Goal: Submit feedback/report problem: Submit feedback/report problem

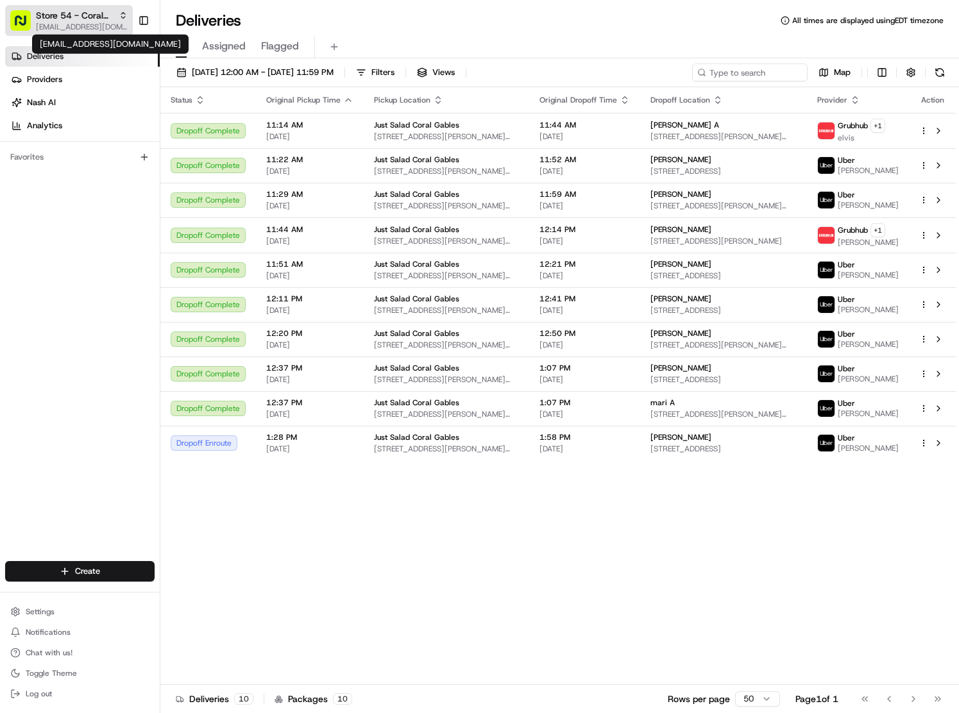
click at [56, 26] on span "[EMAIL_ADDRESS][DOMAIN_NAME]" at bounding box center [82, 27] width 92 height 10
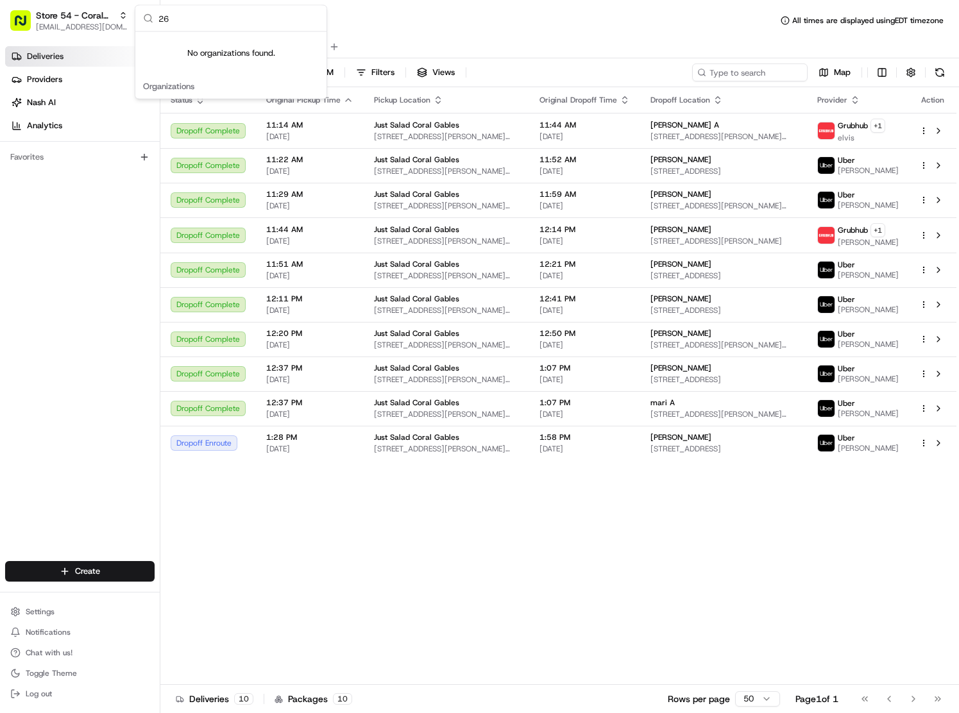
type input "2"
click at [201, 12] on input "PGA" at bounding box center [238, 19] width 160 height 26
type input "49"
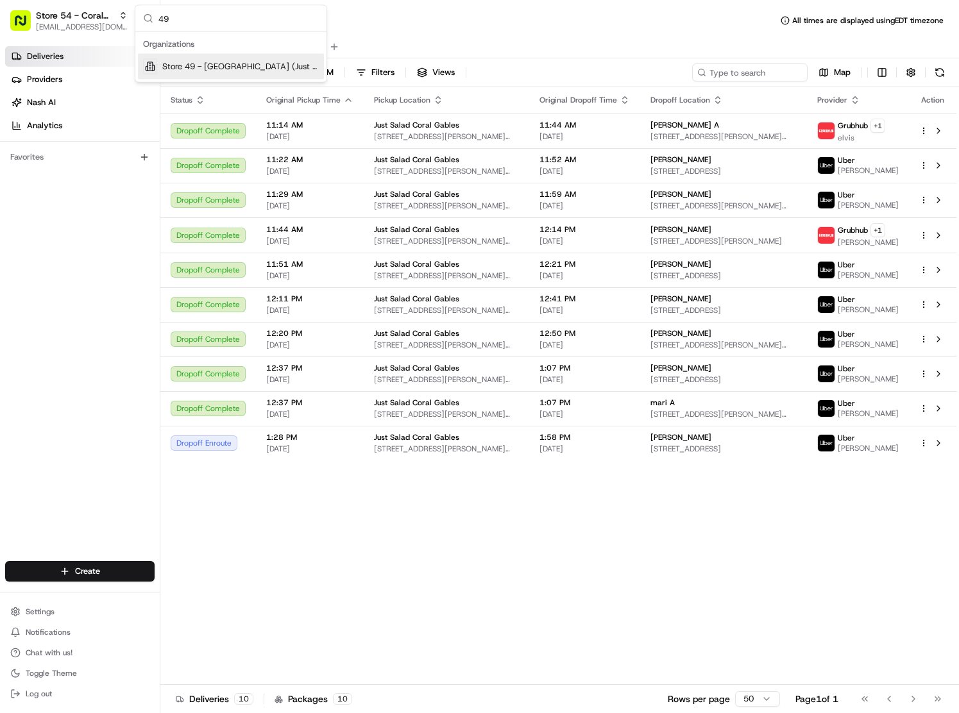
click at [203, 64] on span "Store 49 - [GEOGRAPHIC_DATA] (Just Salad)" at bounding box center [240, 67] width 156 height 12
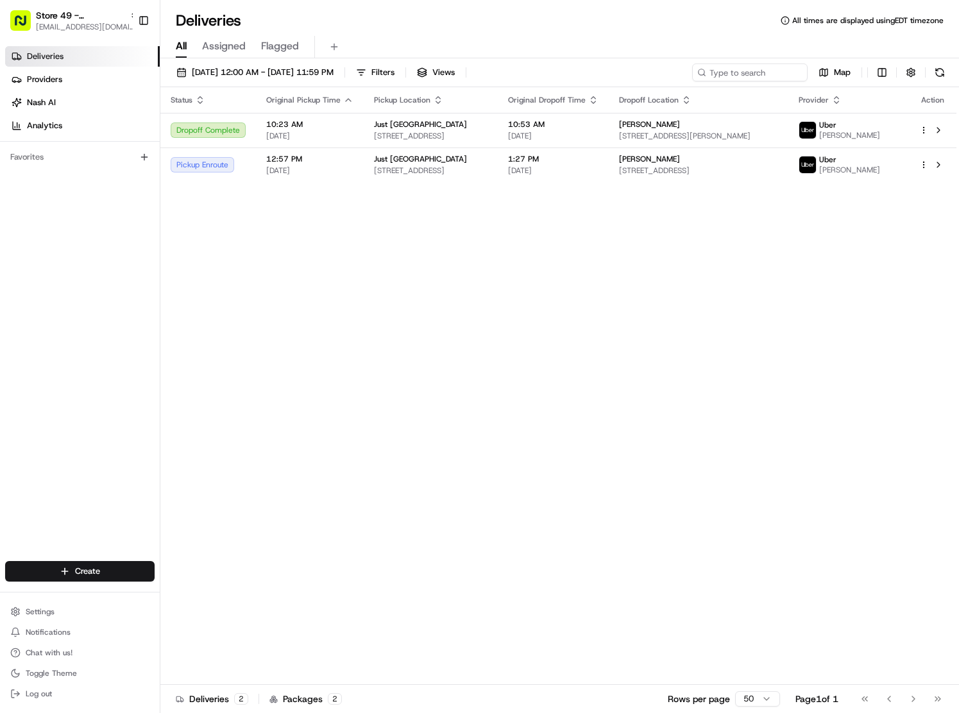
click at [663, 262] on div "Status Original Pickup Time Pickup Location Original Dropoff Time Dropoff Locat…" at bounding box center [558, 386] width 796 height 598
click at [715, 176] on span "[STREET_ADDRESS]" at bounding box center [698, 170] width 159 height 10
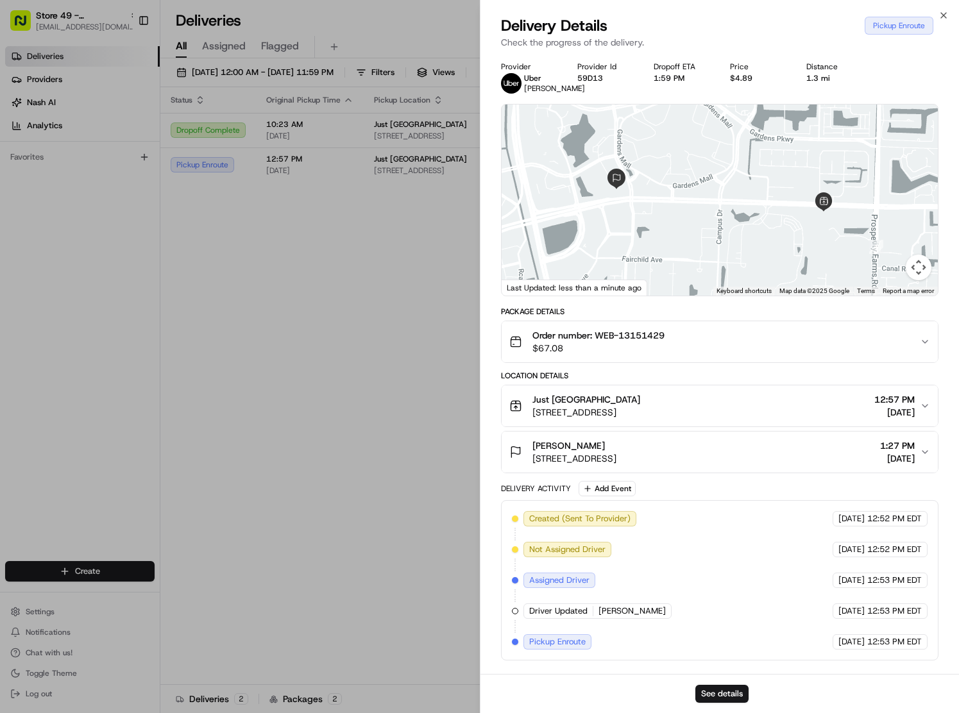
scroll to position [7, 0]
click at [717, 695] on button "See details" at bounding box center [721, 694] width 53 height 18
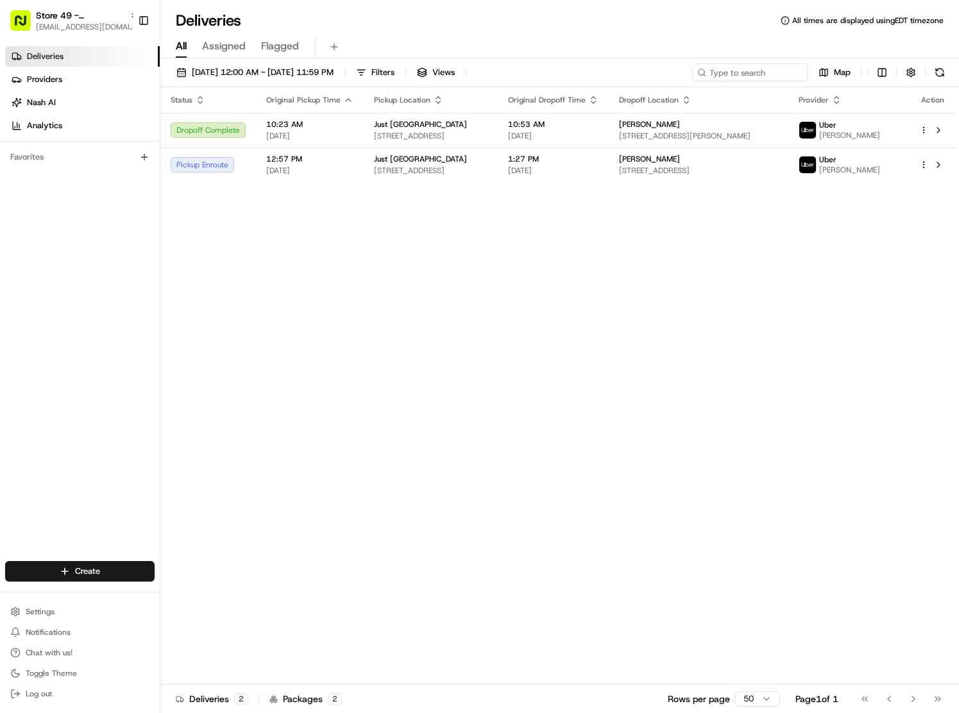
drag, startPoint x: 319, startPoint y: 360, endPoint x: 526, endPoint y: 340, distance: 207.5
click at [319, 360] on div "Status Original Pickup Time Pickup Location Original Dropoff Time Dropoff Locat…" at bounding box center [558, 386] width 796 height 598
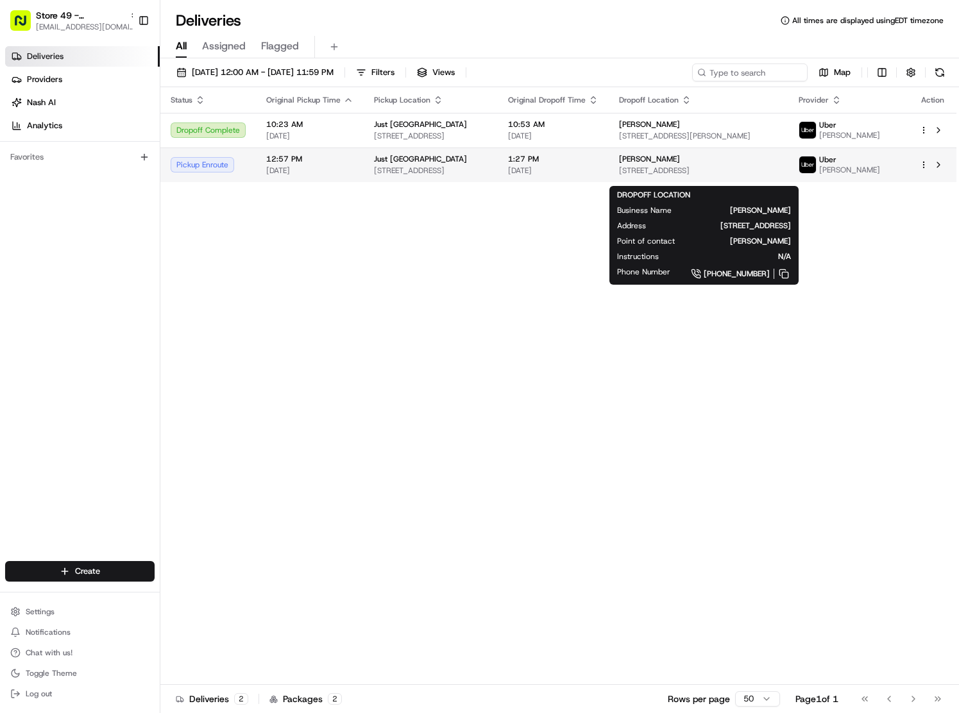
click at [703, 176] on span "[STREET_ADDRESS]" at bounding box center [698, 170] width 159 height 10
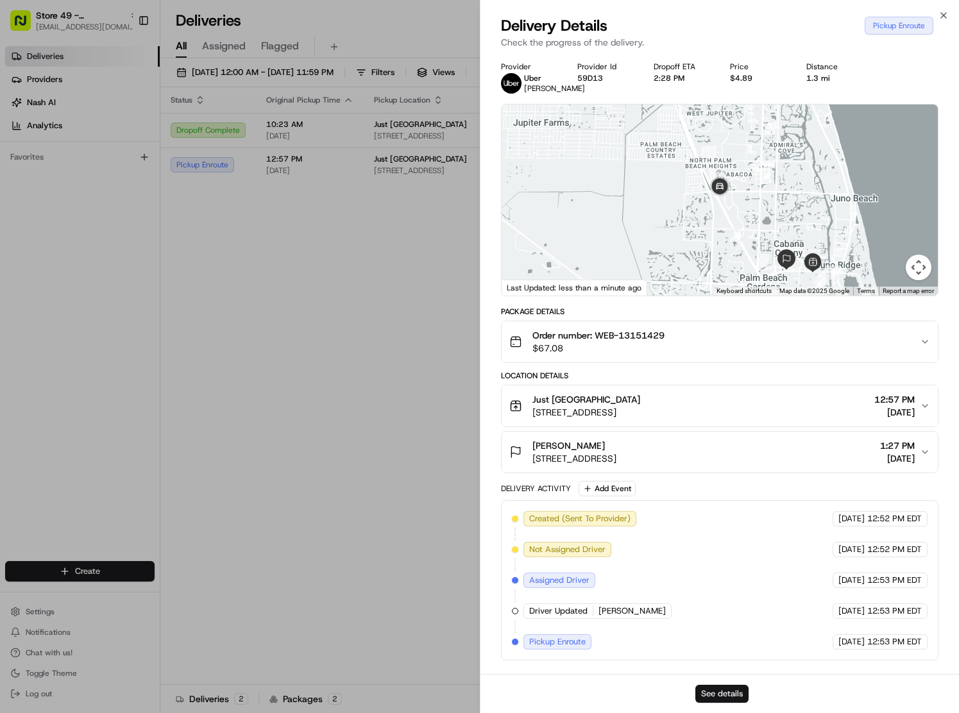
click at [702, 689] on button "See details" at bounding box center [721, 694] width 53 height 18
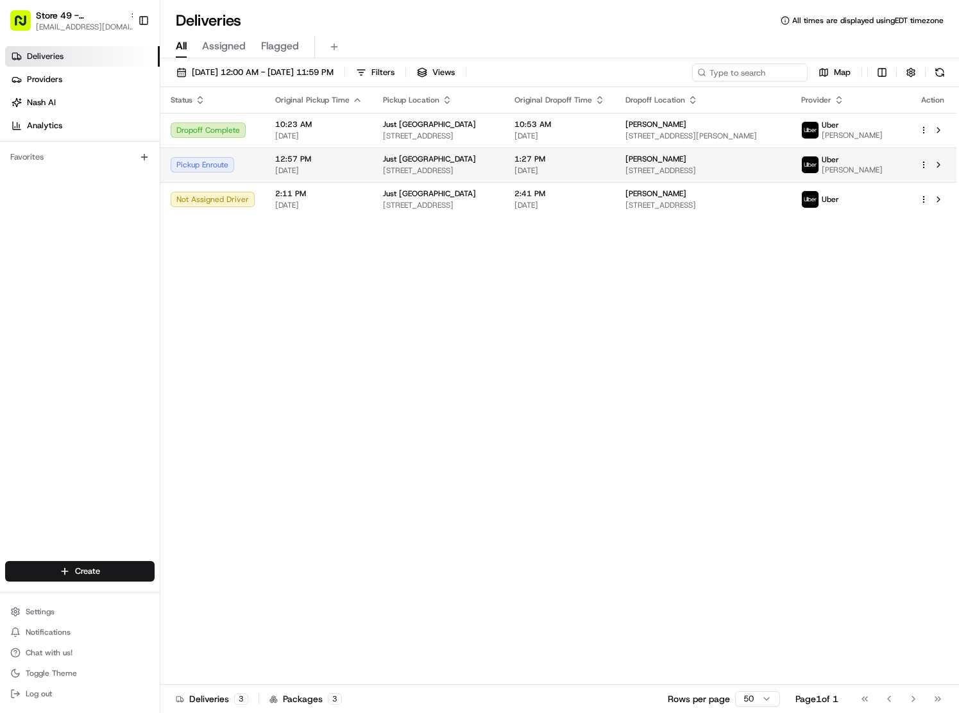
click at [693, 174] on span "[STREET_ADDRESS]" at bounding box center [702, 170] width 155 height 10
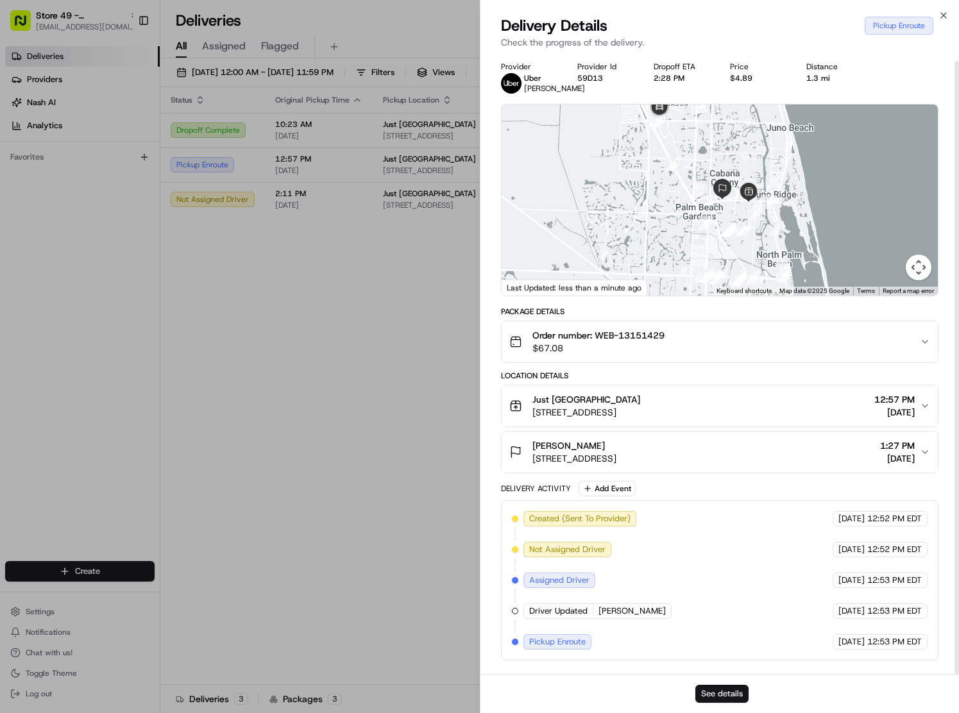
click at [705, 688] on button "See details" at bounding box center [721, 694] width 53 height 18
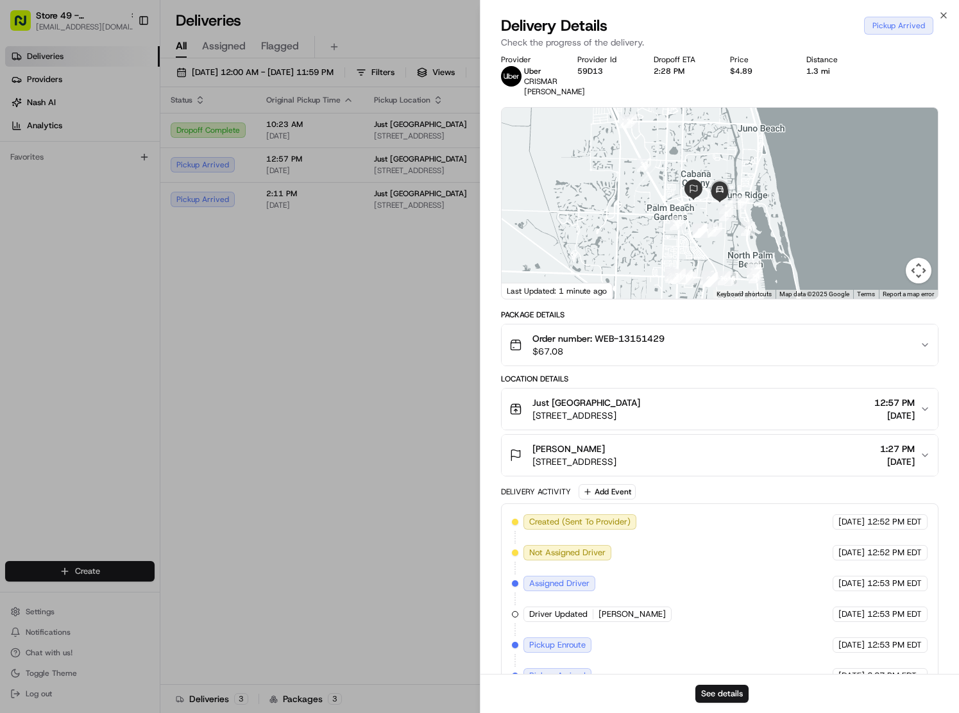
click at [644, 335] on span "Order number: WEB-13151429" at bounding box center [598, 338] width 132 height 13
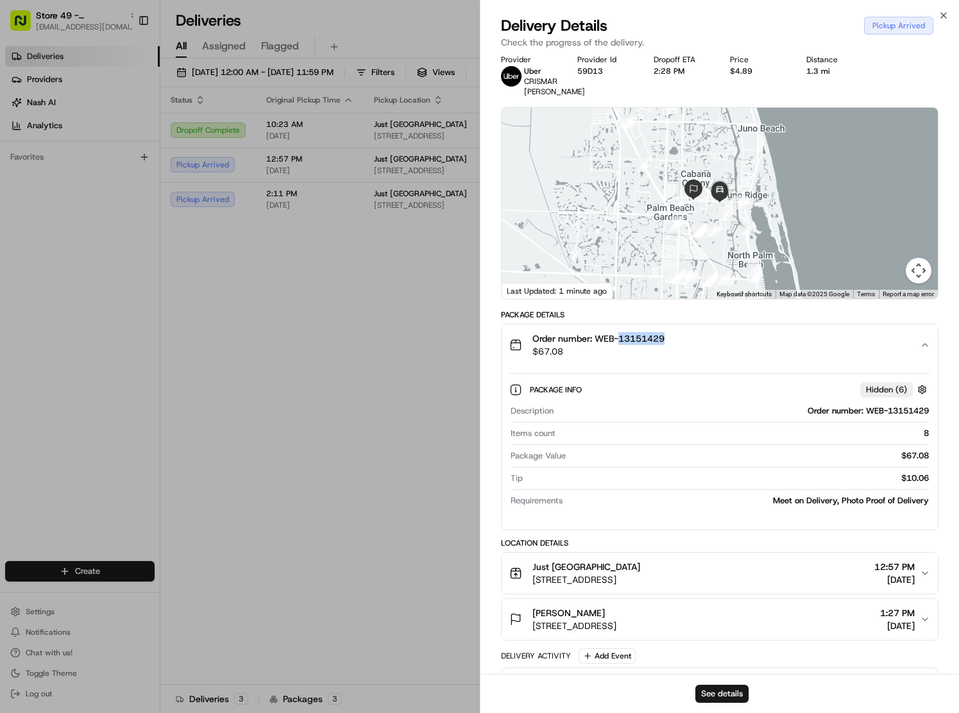
click at [644, 335] on span "Order number: WEB-13151429" at bounding box center [598, 338] width 132 height 13
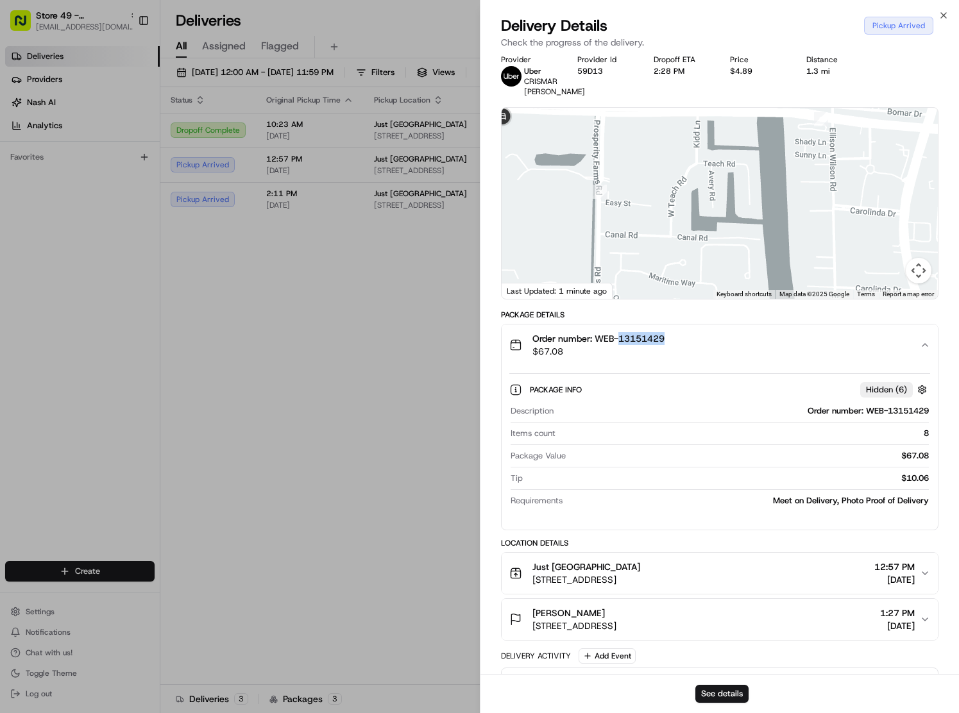
drag, startPoint x: 651, startPoint y: 188, endPoint x: 719, endPoint y: 199, distance: 68.8
click at [717, 198] on div at bounding box center [719, 203] width 437 height 191
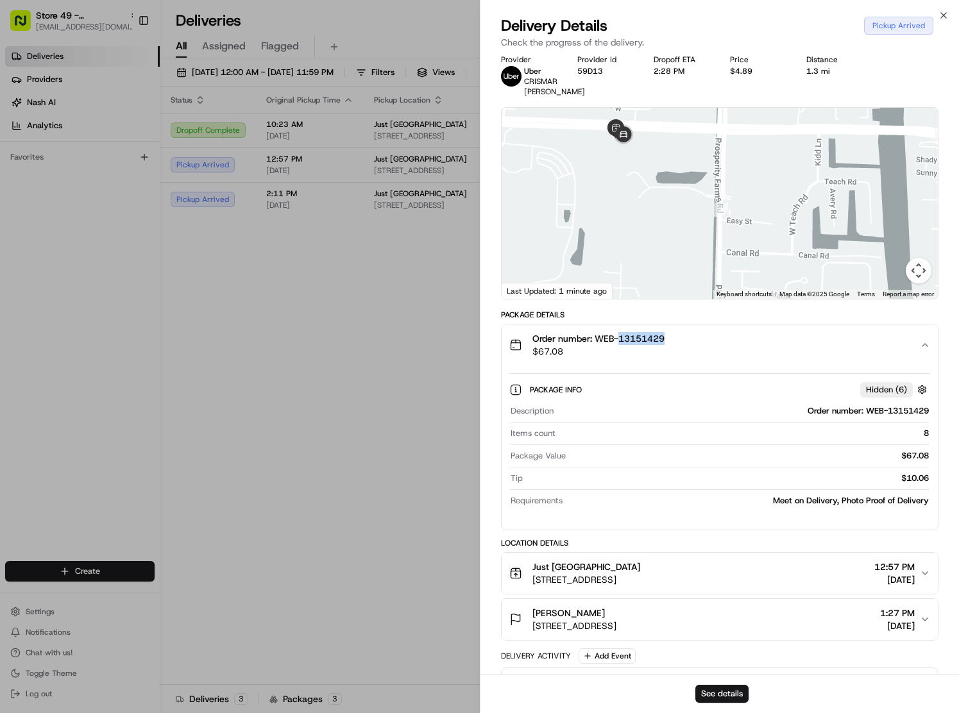
copy span "13151429"
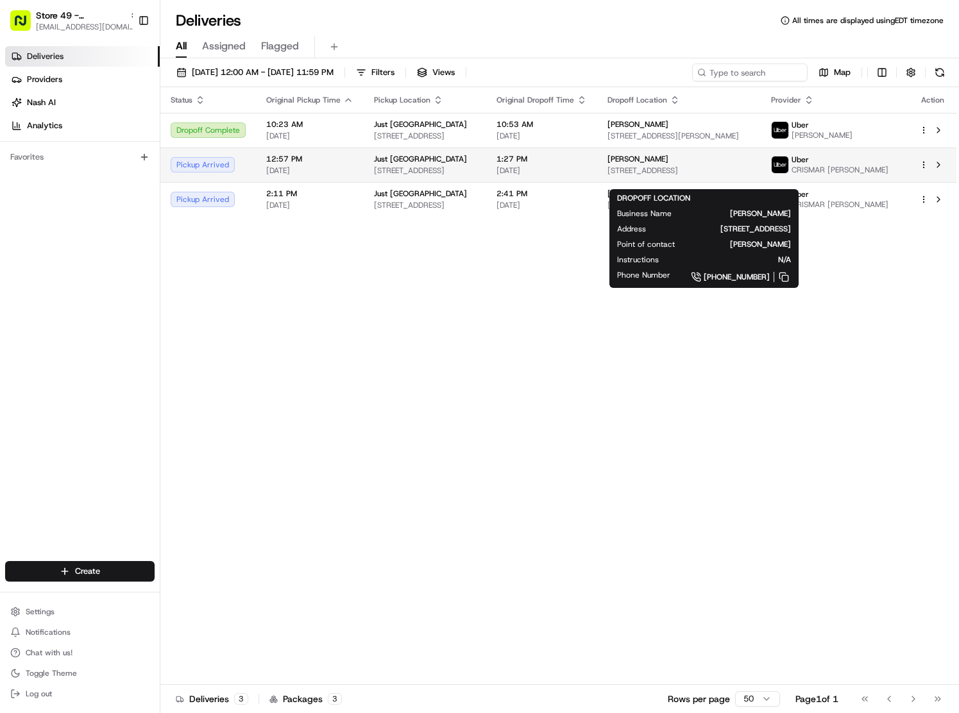
click at [712, 176] on span "[STREET_ADDRESS]" at bounding box center [678, 170] width 143 height 10
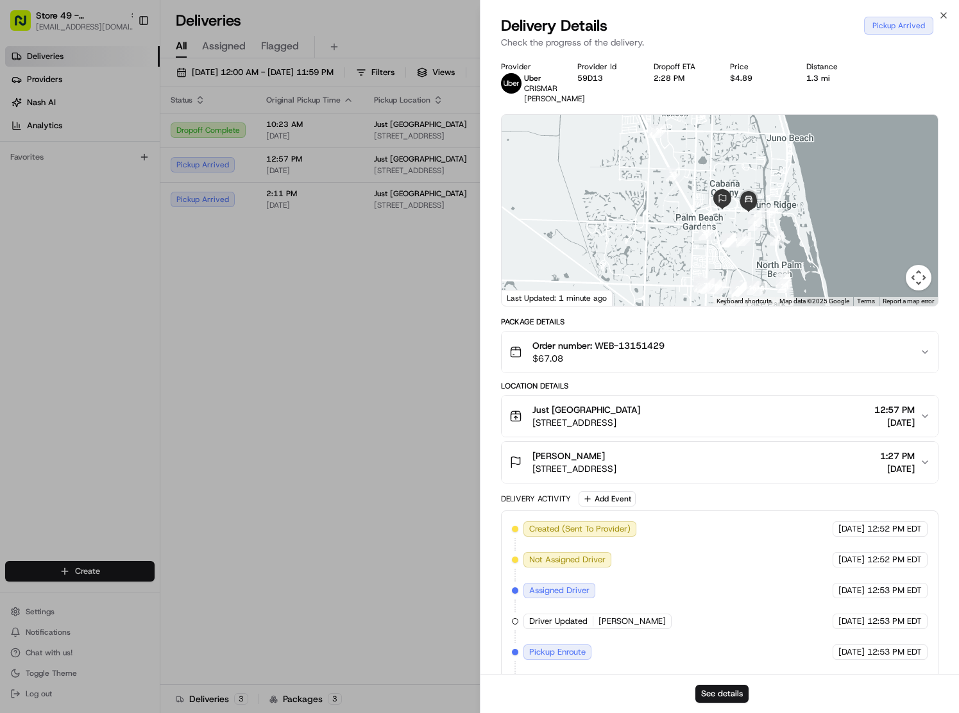
scroll to position [37, 0]
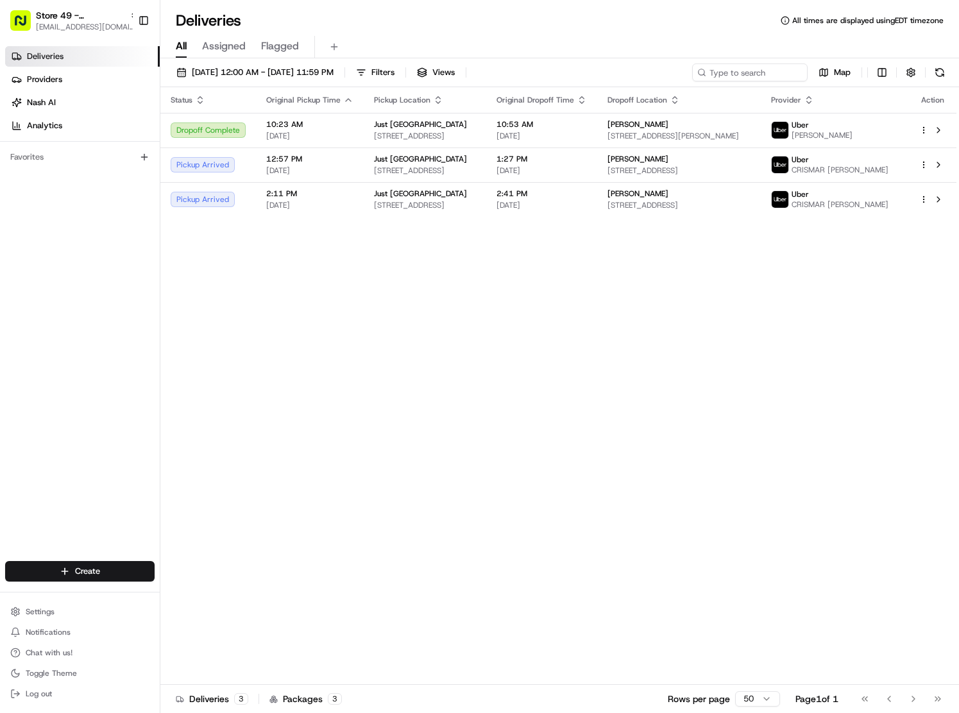
click at [698, 296] on div "Status Original Pickup Time Pickup Location Original Dropoff Time Dropoff Locat…" at bounding box center [558, 386] width 796 height 598
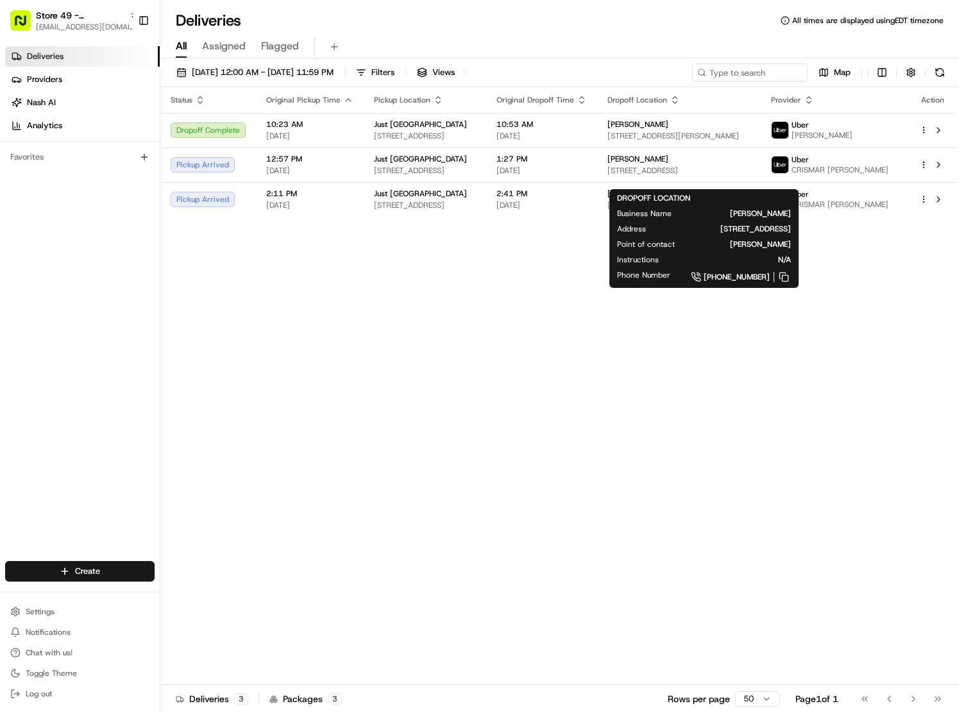
drag, startPoint x: 673, startPoint y: 333, endPoint x: 672, endPoint y: 323, distance: 10.9
click at [673, 333] on div "Status Original Pickup Time Pickup Location Original Dropoff Time Dropoff Locat…" at bounding box center [558, 386] width 796 height 598
click at [691, 176] on span "[STREET_ADDRESS]" at bounding box center [678, 170] width 143 height 10
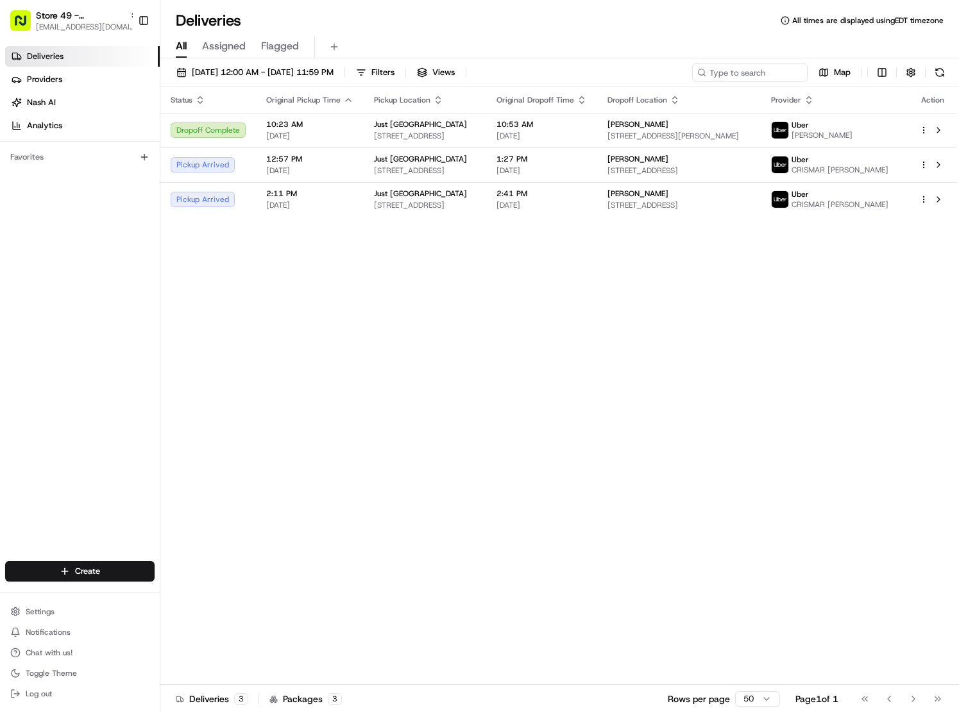
click at [707, 396] on div "Status Original Pickup Time Pickup Location Original Dropoff Time Dropoff Locat…" at bounding box center [558, 386] width 796 height 598
click at [716, 176] on span "[STREET_ADDRESS]" at bounding box center [678, 170] width 143 height 10
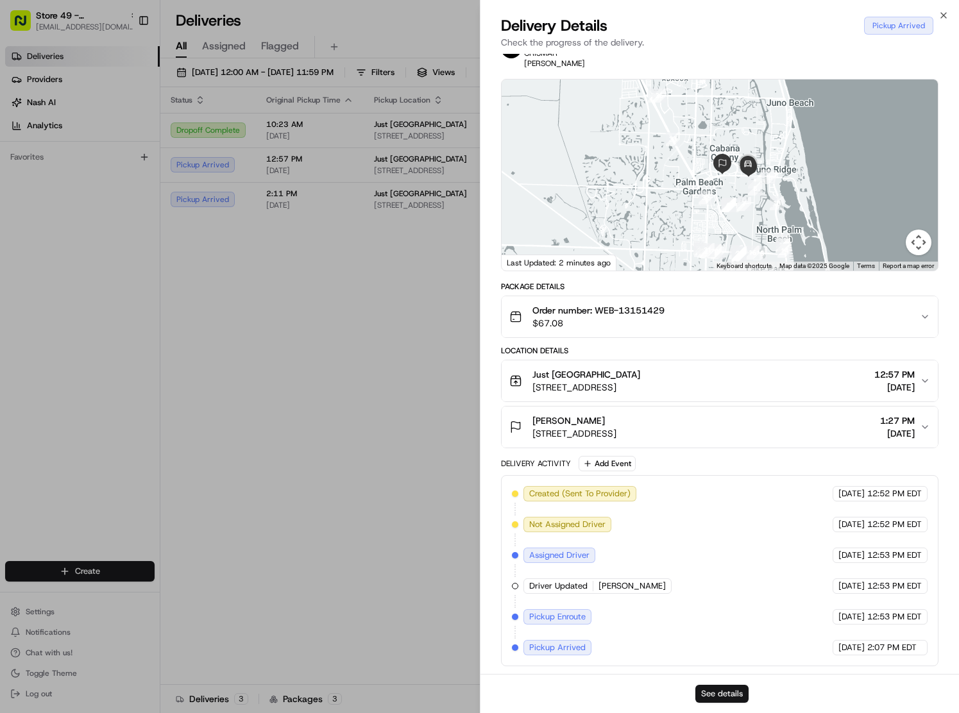
click at [716, 695] on button "See details" at bounding box center [721, 694] width 53 height 18
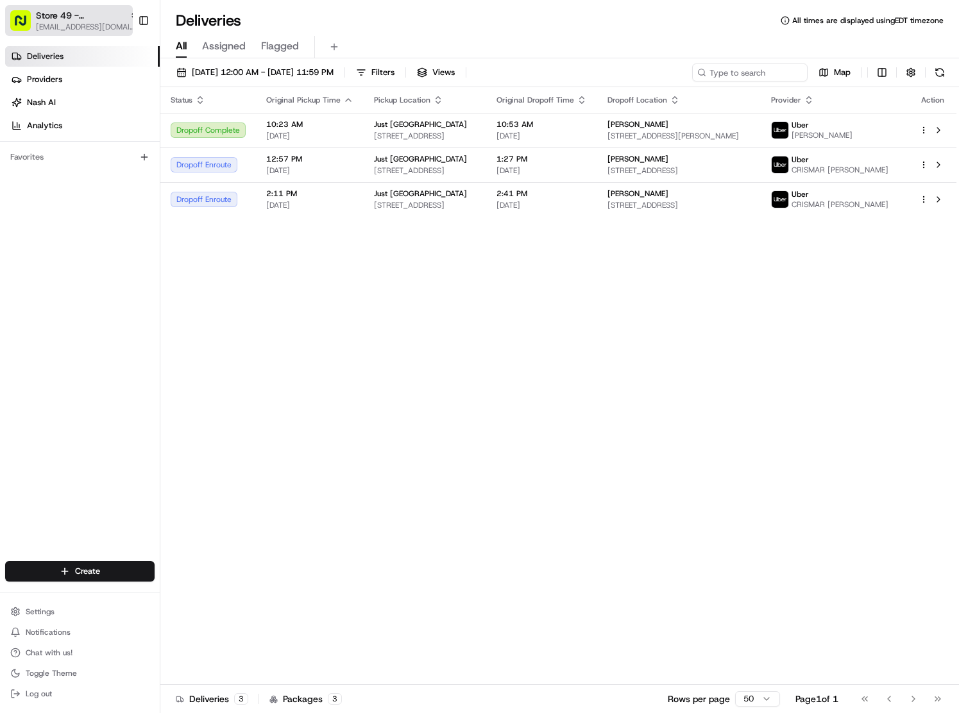
click at [82, 23] on span "[EMAIL_ADDRESS][DOMAIN_NAME]" at bounding box center [87, 27] width 103 height 10
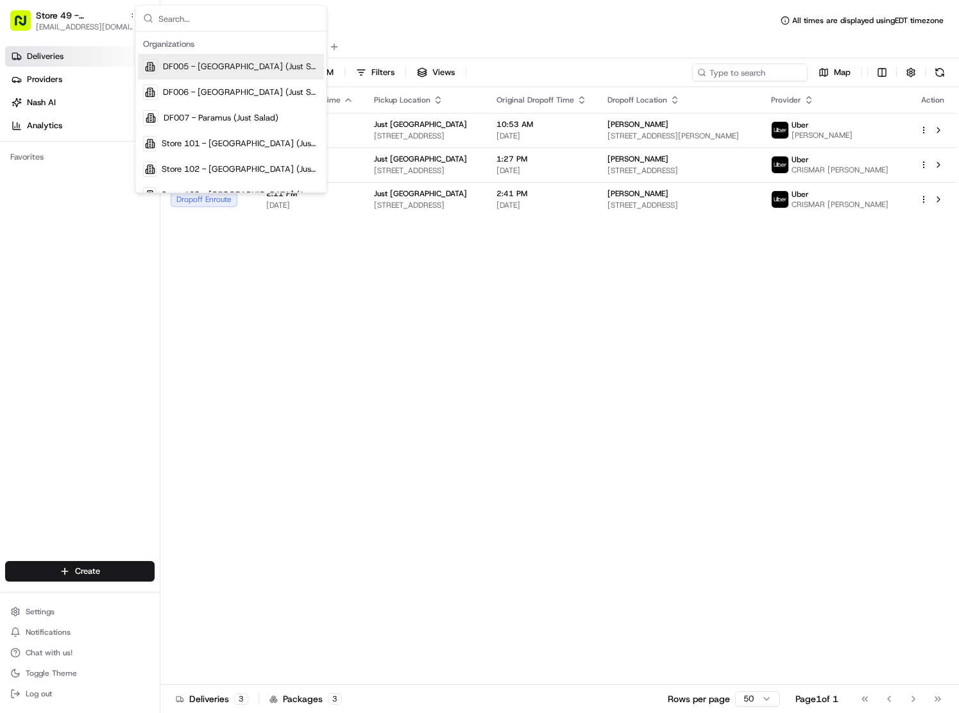
click at [228, 15] on input "text" at bounding box center [238, 19] width 160 height 26
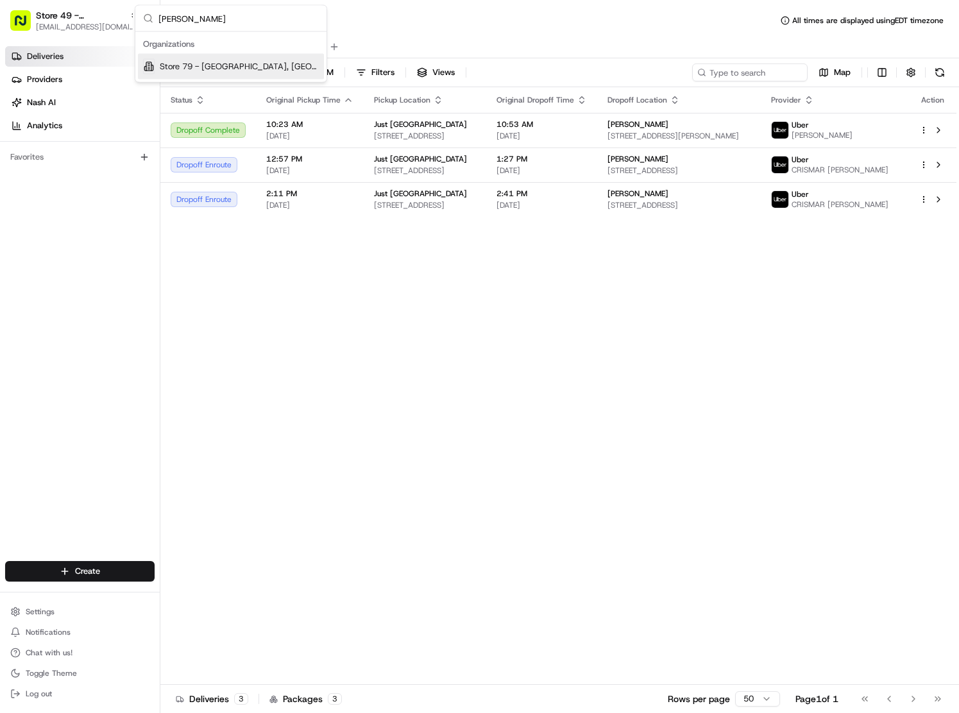
type input "morris"
click at [262, 62] on span "Store 79 - Morristown, NJ (Just Salad)" at bounding box center [239, 67] width 159 height 12
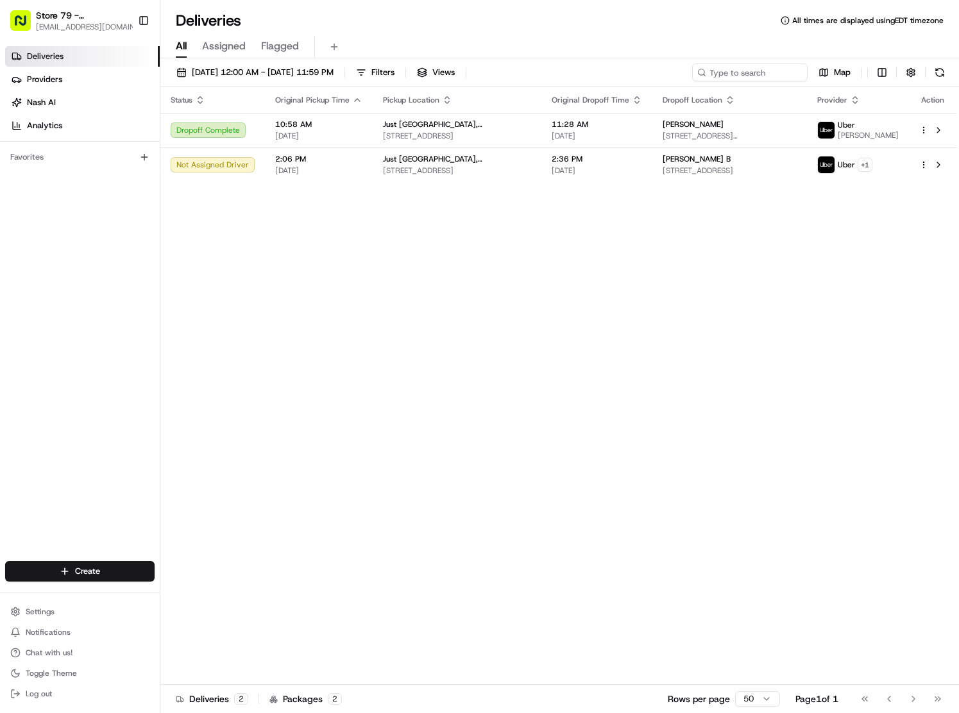
click at [541, 262] on div "Status Original Pickup Time Pickup Location Original Dropoff Time Dropoff Locat…" at bounding box center [558, 386] width 796 height 598
click at [618, 362] on div "Status Original Pickup Time Pickup Location Original Dropoff Time Dropoff Locat…" at bounding box center [558, 386] width 796 height 598
click at [586, 335] on div "Status Original Pickup Time Pickup Location Original Dropoff Time Dropoff Locat…" at bounding box center [558, 386] width 796 height 598
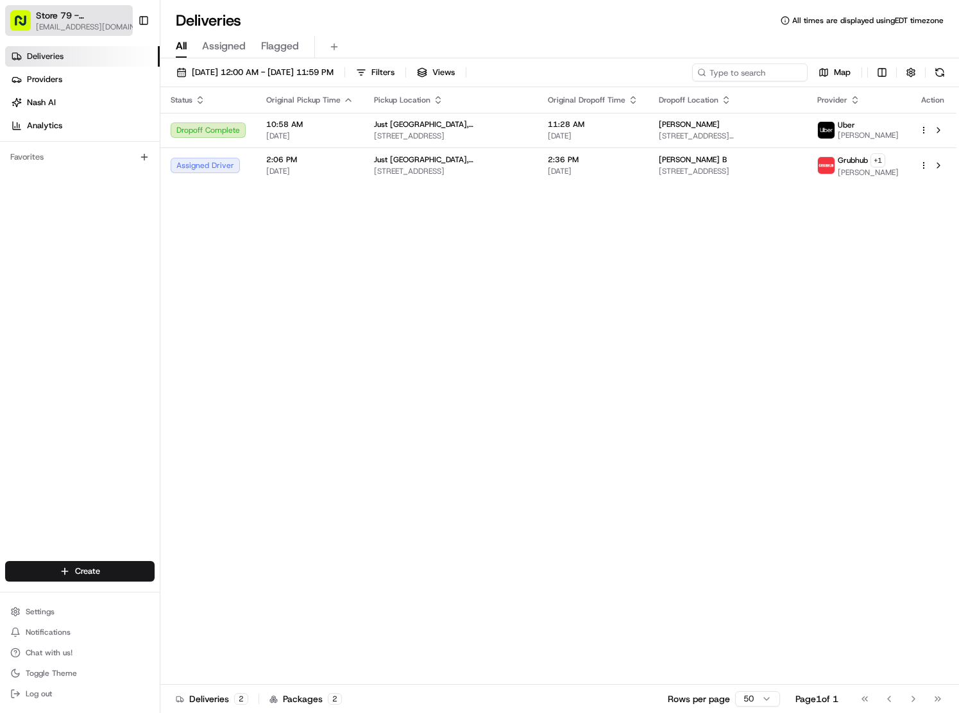
click at [78, 16] on span "Store 79 - Morristown, NJ (Just Salad)" at bounding box center [81, 15] width 90 height 13
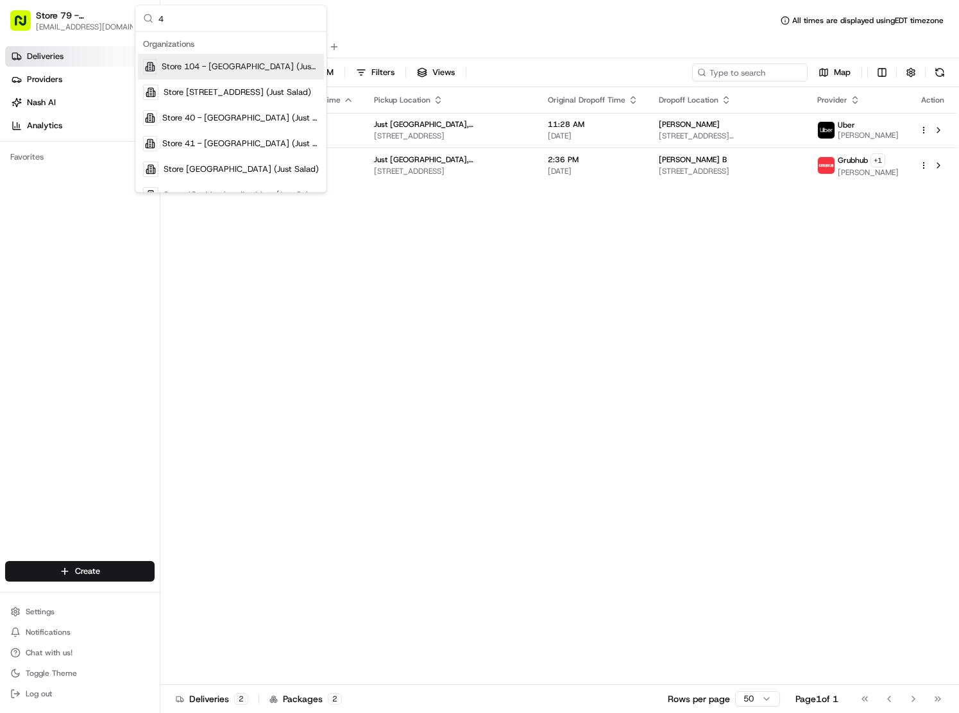
type input "49"
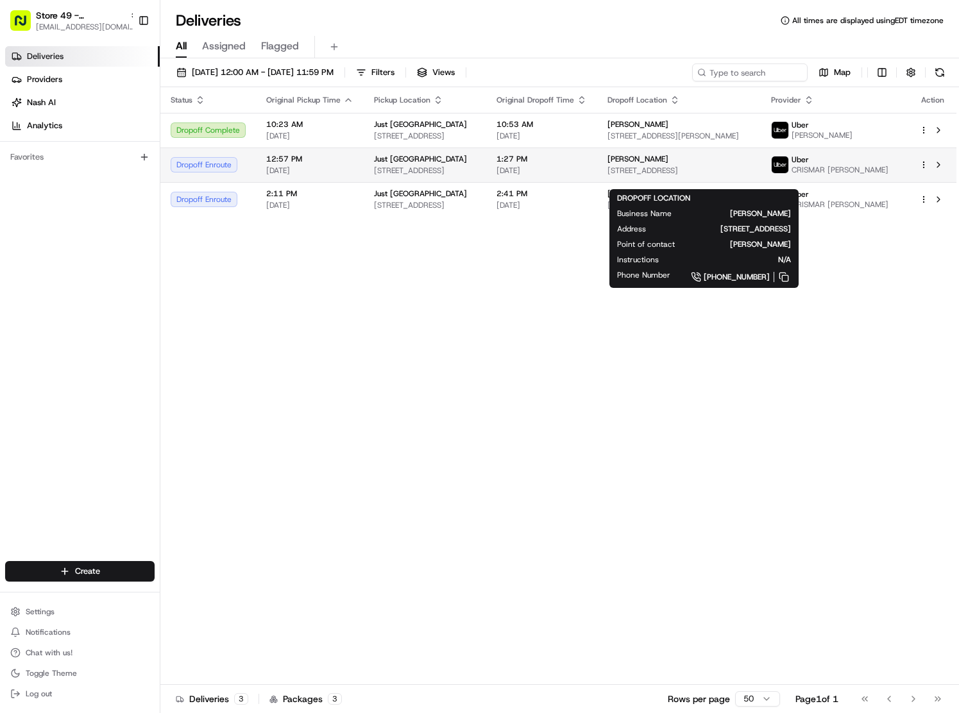
click at [701, 176] on span "3401 PGA Blvd #200, Palm Beach Gardens, FL 33410, USA" at bounding box center [678, 170] width 143 height 10
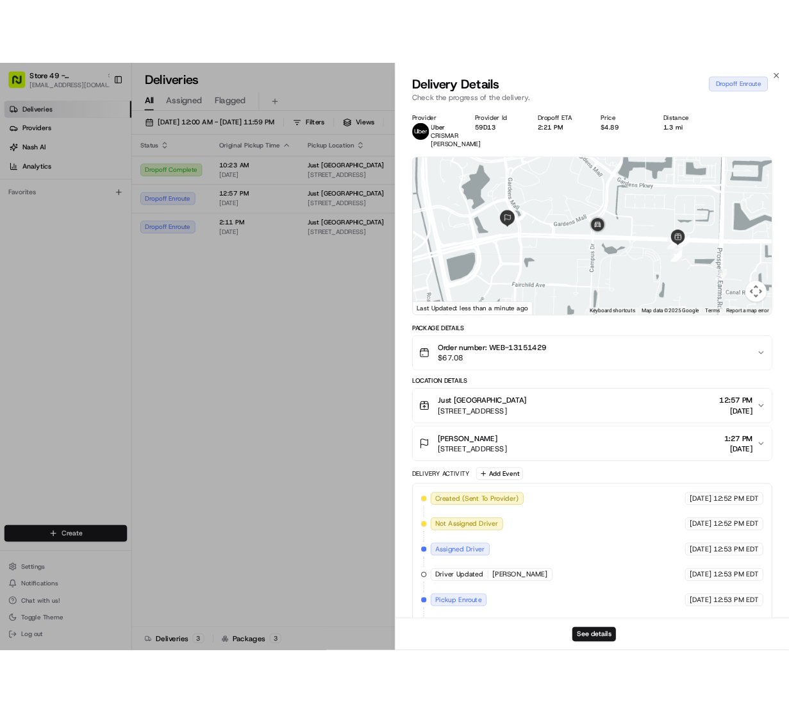
scroll to position [131, 0]
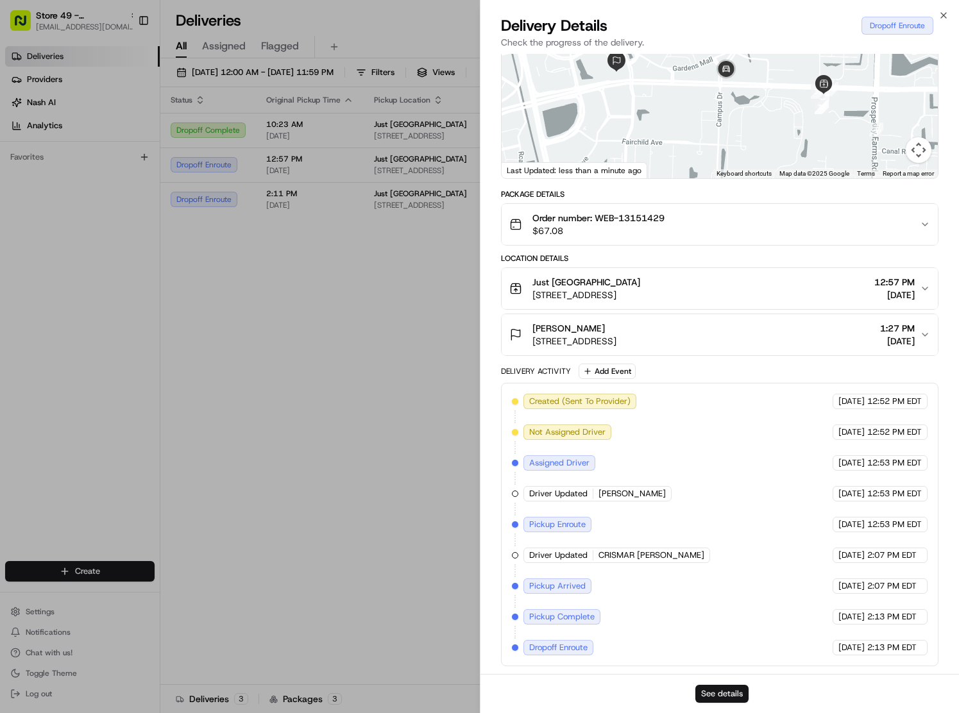
click at [736, 699] on button "See details" at bounding box center [721, 694] width 53 height 18
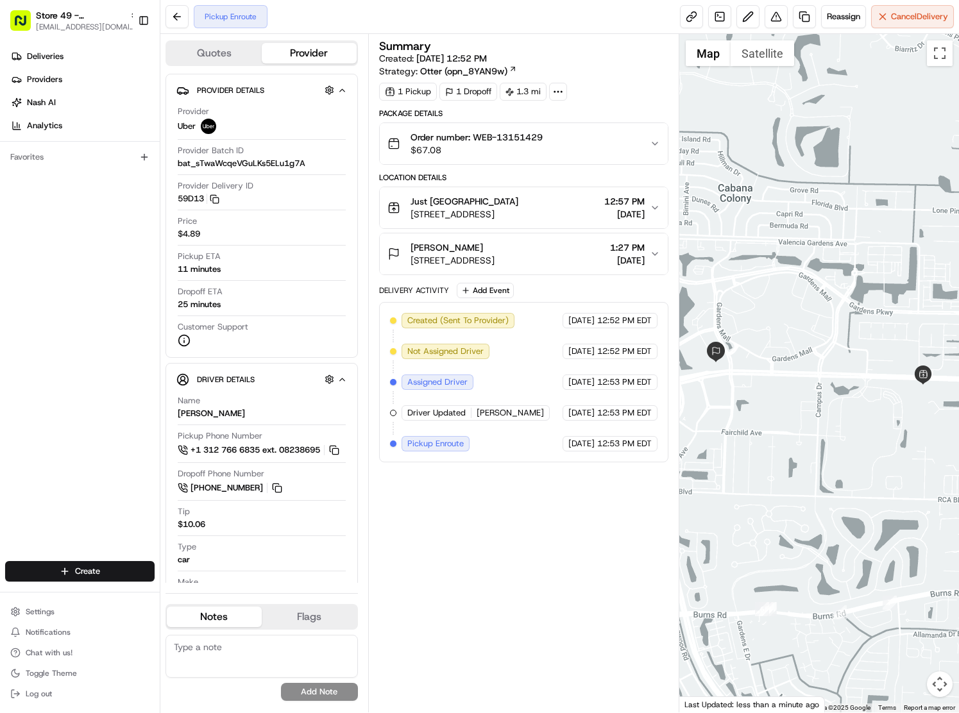
click at [541, 135] on span "Order number: WEB-13151429" at bounding box center [476, 137] width 132 height 13
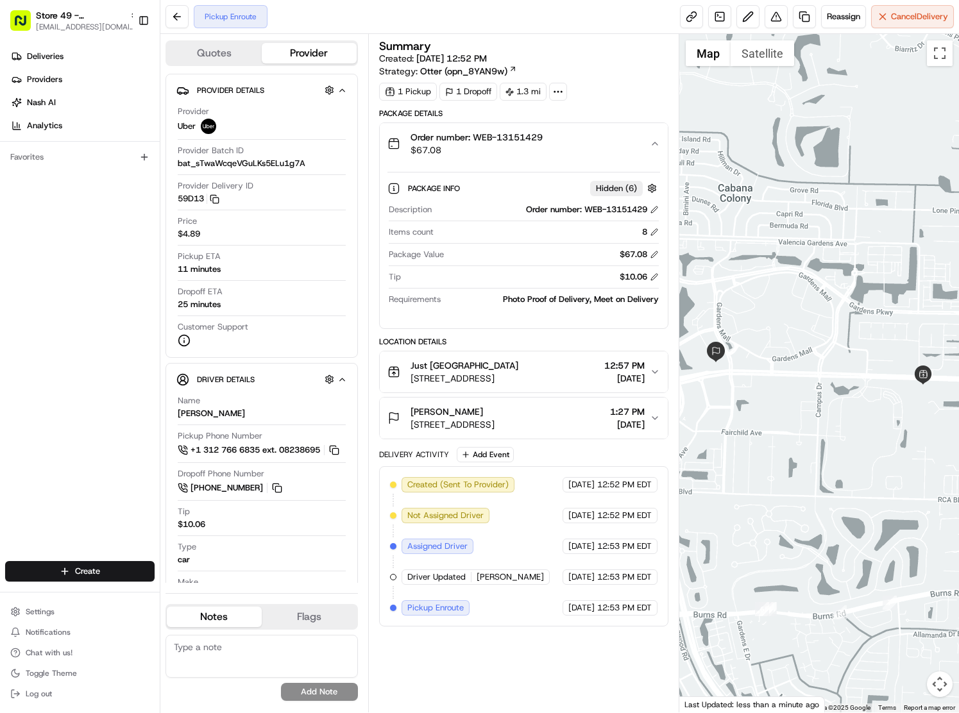
click at [526, 133] on span "Order number: WEB-13151429" at bounding box center [476, 137] width 132 height 13
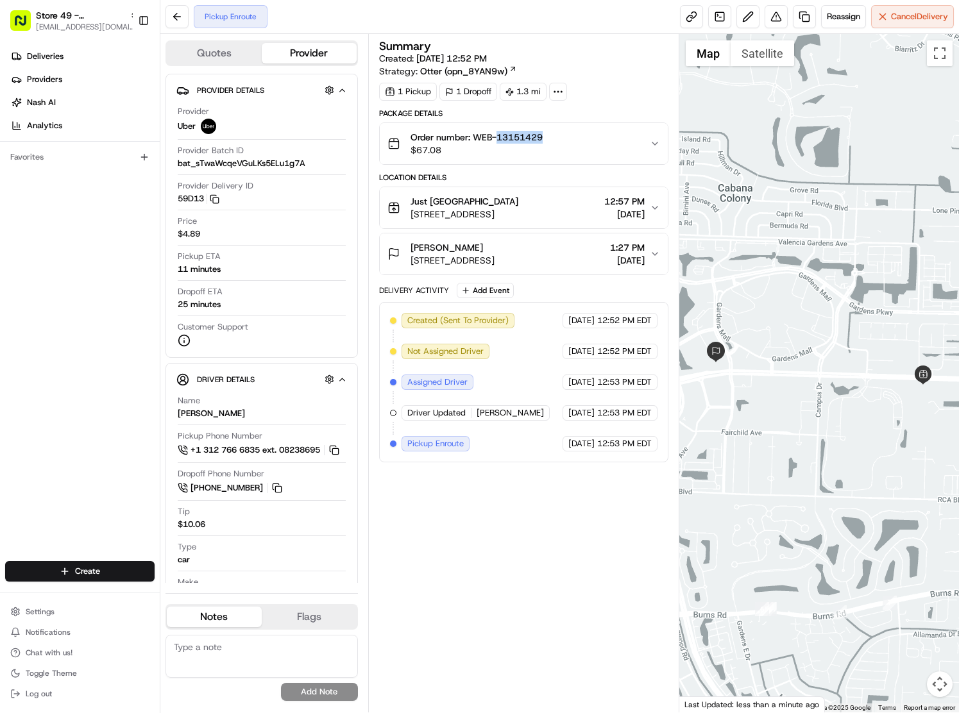
copy span "13151429"
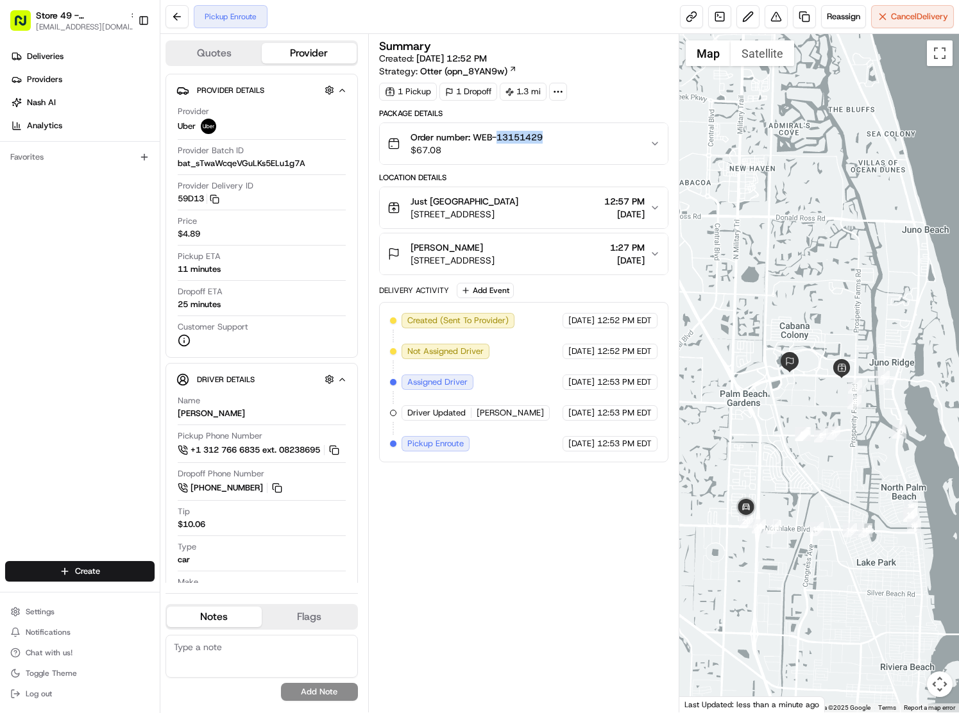
drag, startPoint x: 796, startPoint y: 401, endPoint x: 784, endPoint y: 425, distance: 26.4
click at [782, 430] on div at bounding box center [819, 373] width 280 height 678
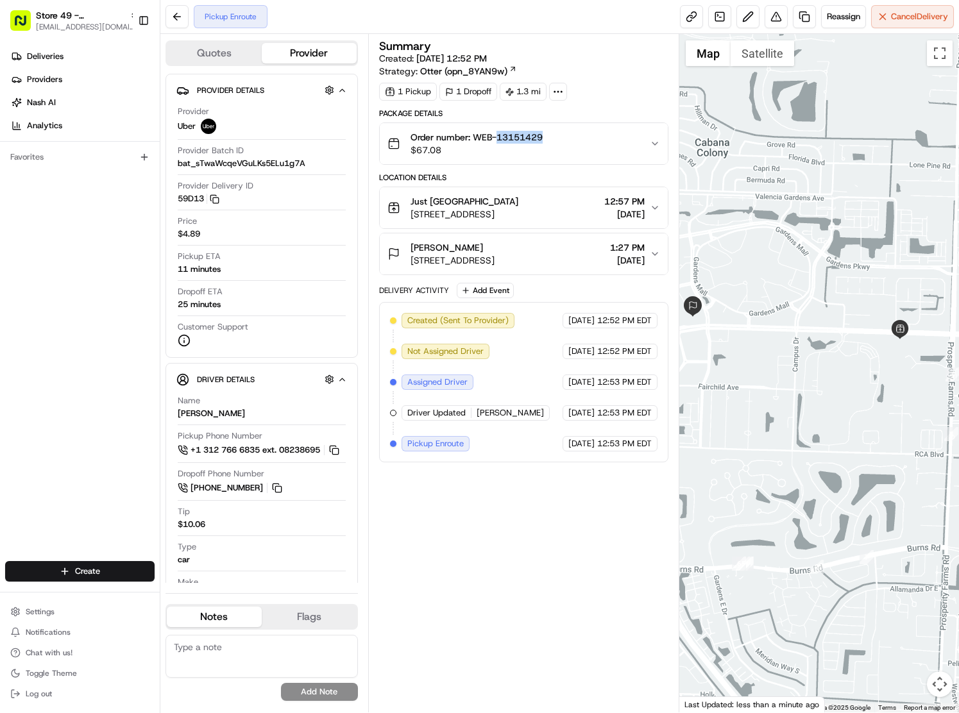
click at [806, 400] on div at bounding box center [819, 373] width 280 height 678
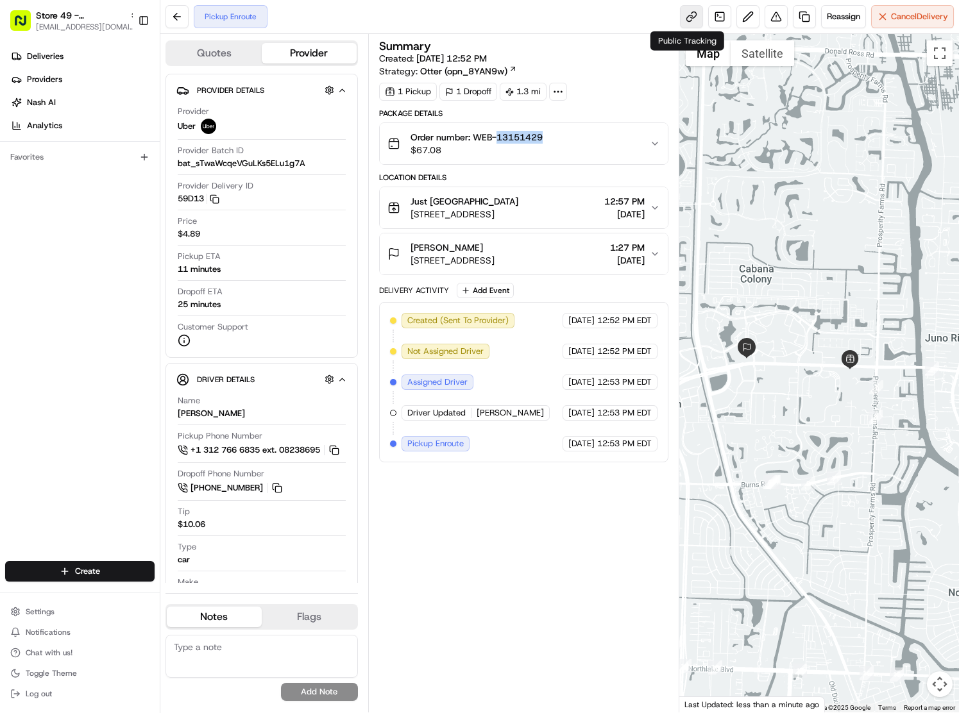
click at [683, 14] on link at bounding box center [691, 16] width 23 height 23
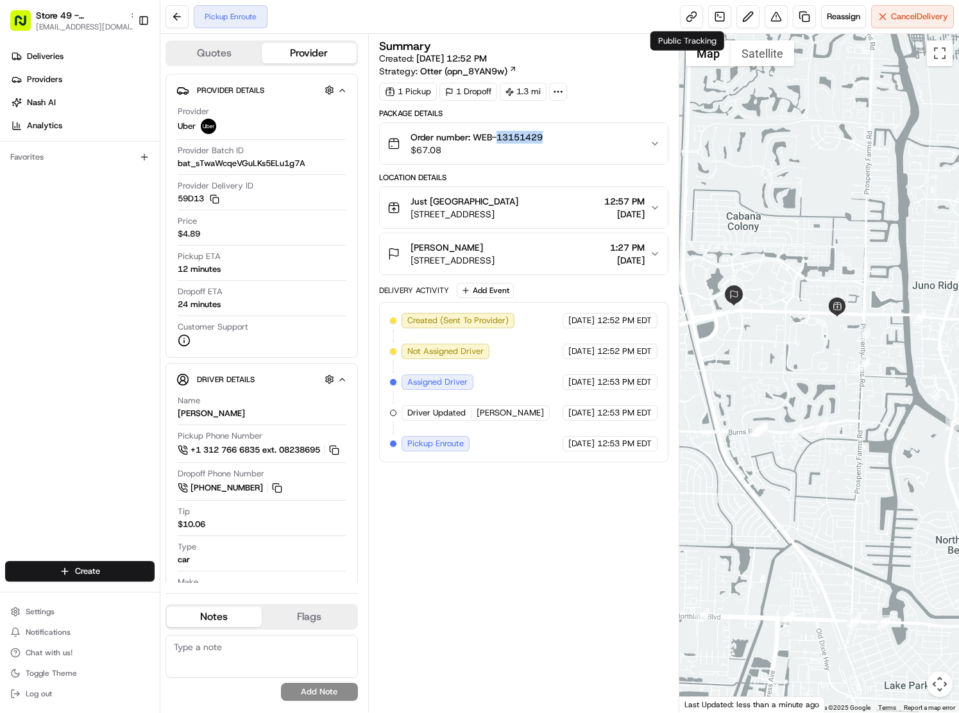
drag, startPoint x: 794, startPoint y: 384, endPoint x: 852, endPoint y: 345, distance: 69.7
click at [852, 345] on div at bounding box center [819, 373] width 280 height 678
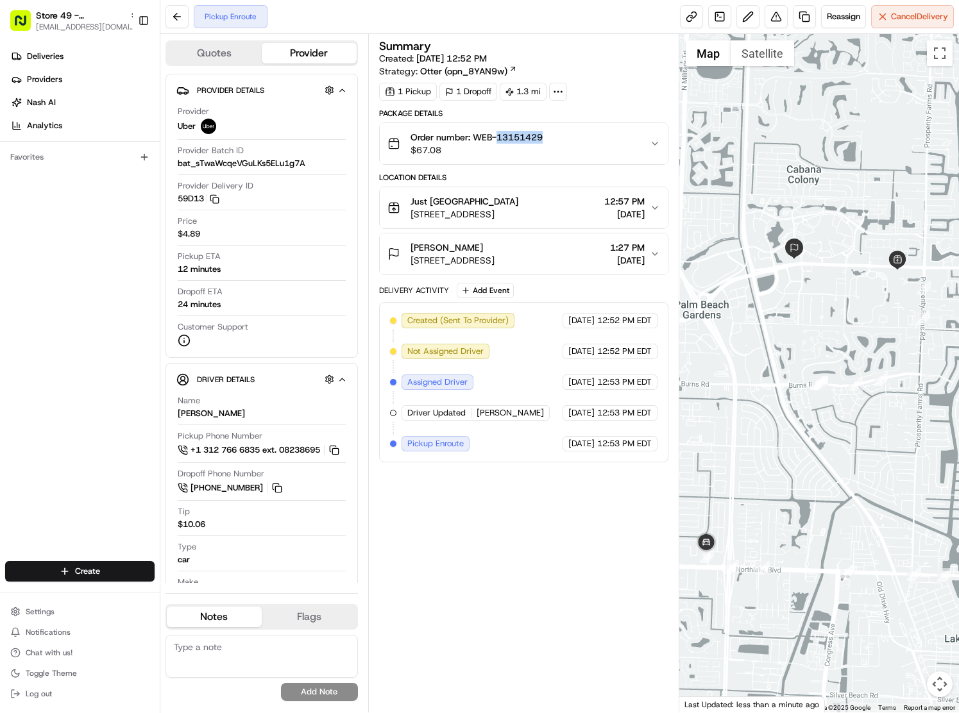
drag, startPoint x: 821, startPoint y: 452, endPoint x: 808, endPoint y: 450, distance: 13.0
click at [808, 450] on div at bounding box center [819, 373] width 280 height 678
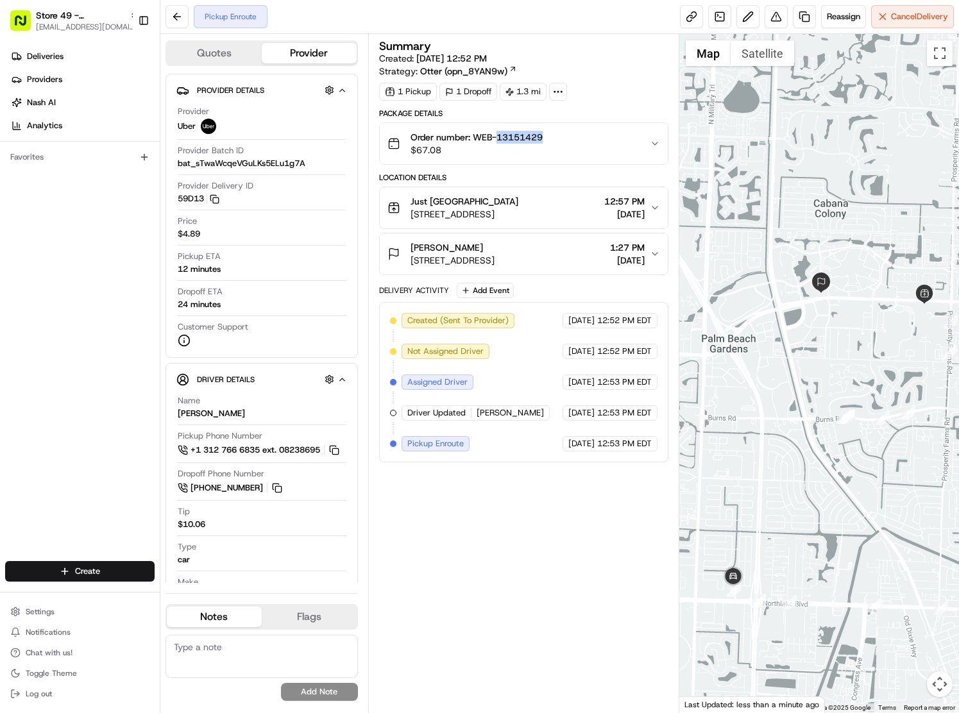
drag, startPoint x: 829, startPoint y: 494, endPoint x: 854, endPoint y: 513, distance: 31.2
click at [854, 513] on div at bounding box center [819, 373] width 280 height 678
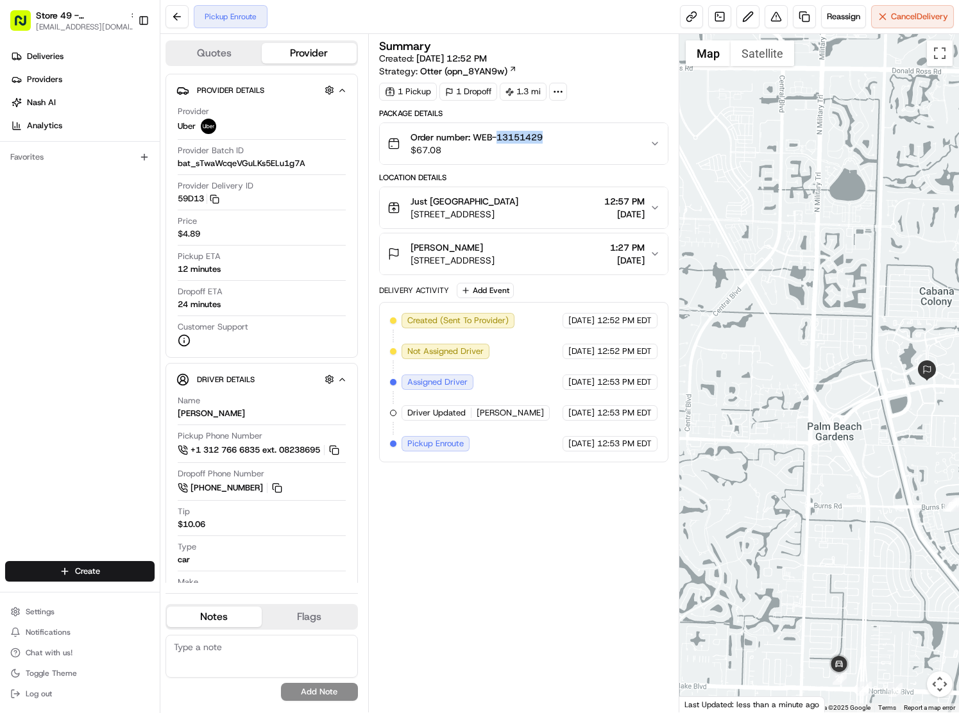
drag, startPoint x: 832, startPoint y: 510, endPoint x: 635, endPoint y: 496, distance: 198.0
click at [665, 509] on div "Quotes Provider Provider Details Hidden ( 1 ) Provider Uber Provider Batch ID b…" at bounding box center [559, 373] width 798 height 678
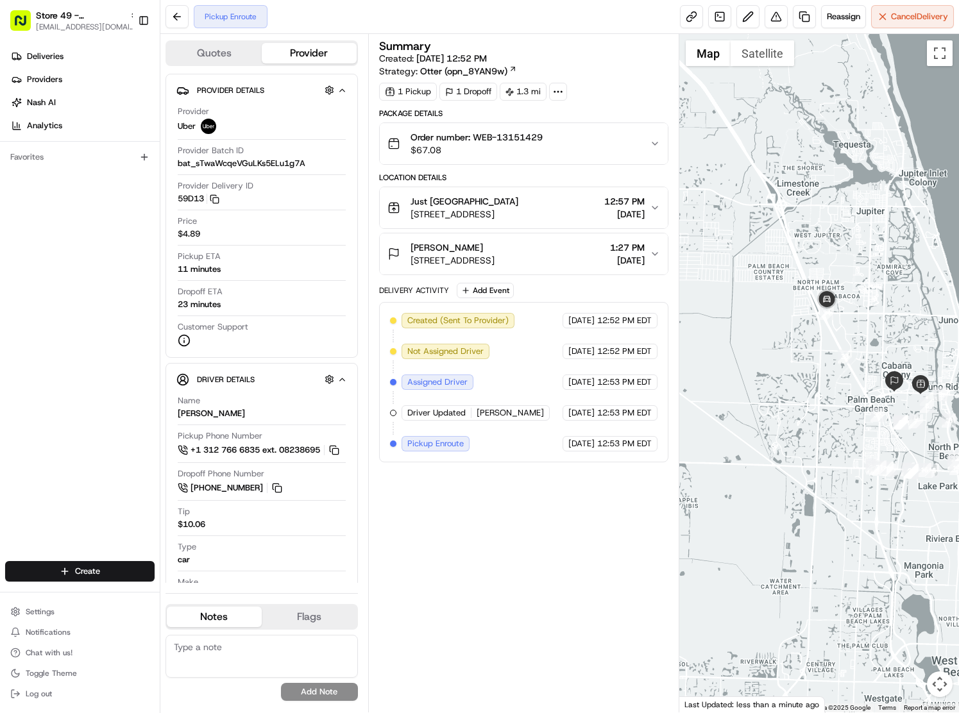
drag, startPoint x: 883, startPoint y: 328, endPoint x: 843, endPoint y: 317, distance: 41.2
click at [843, 318] on div at bounding box center [819, 373] width 280 height 678
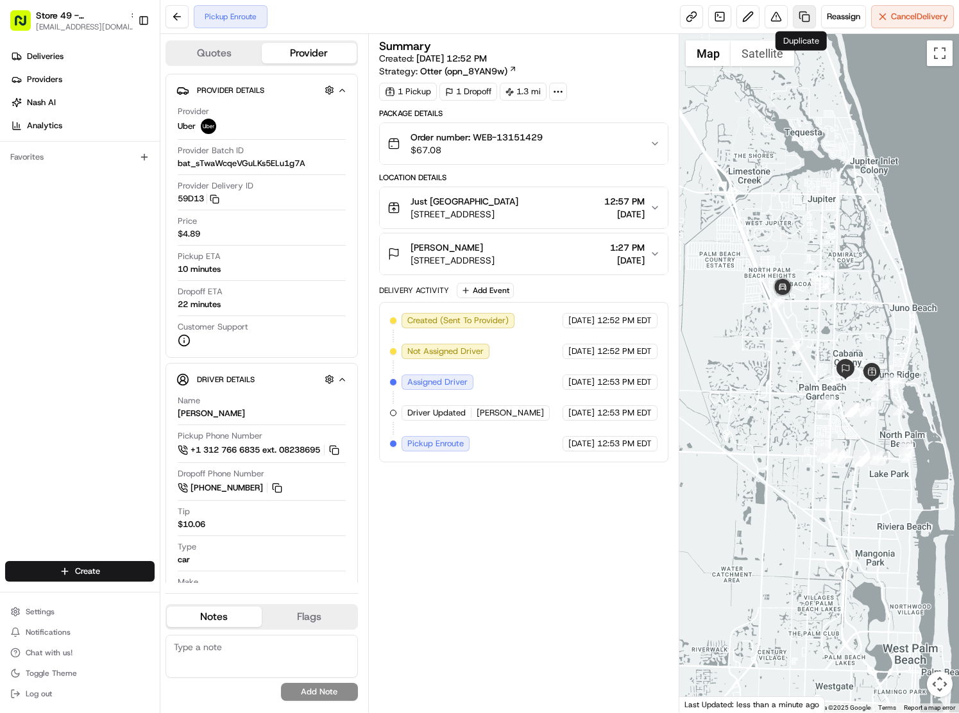
click at [800, 17] on link at bounding box center [804, 16] width 23 height 23
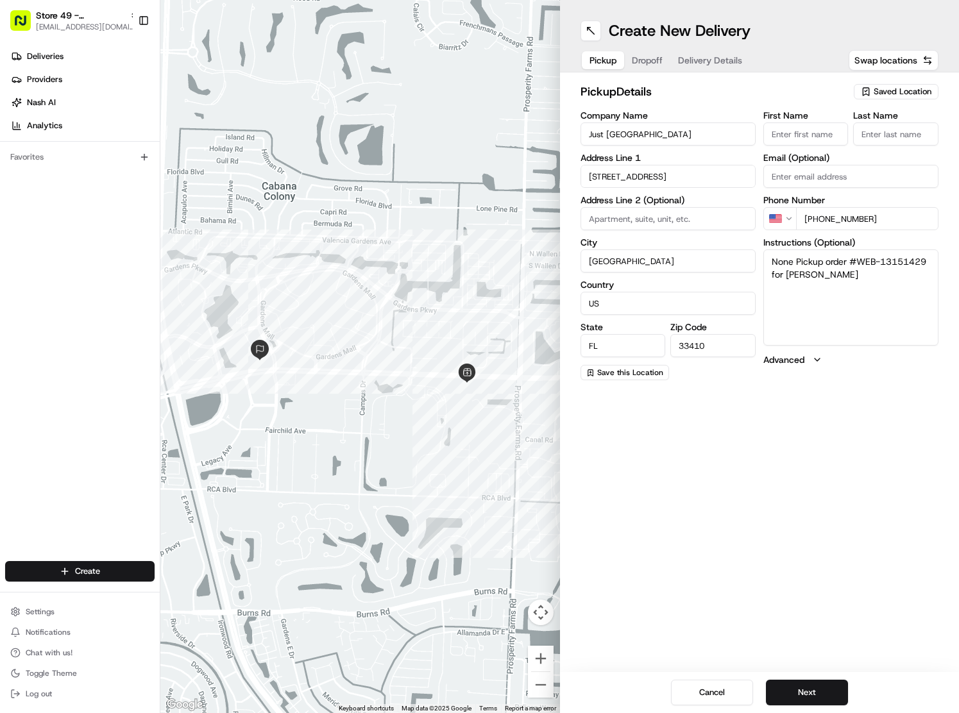
click at [644, 62] on span "Dropoff" at bounding box center [647, 60] width 31 height 13
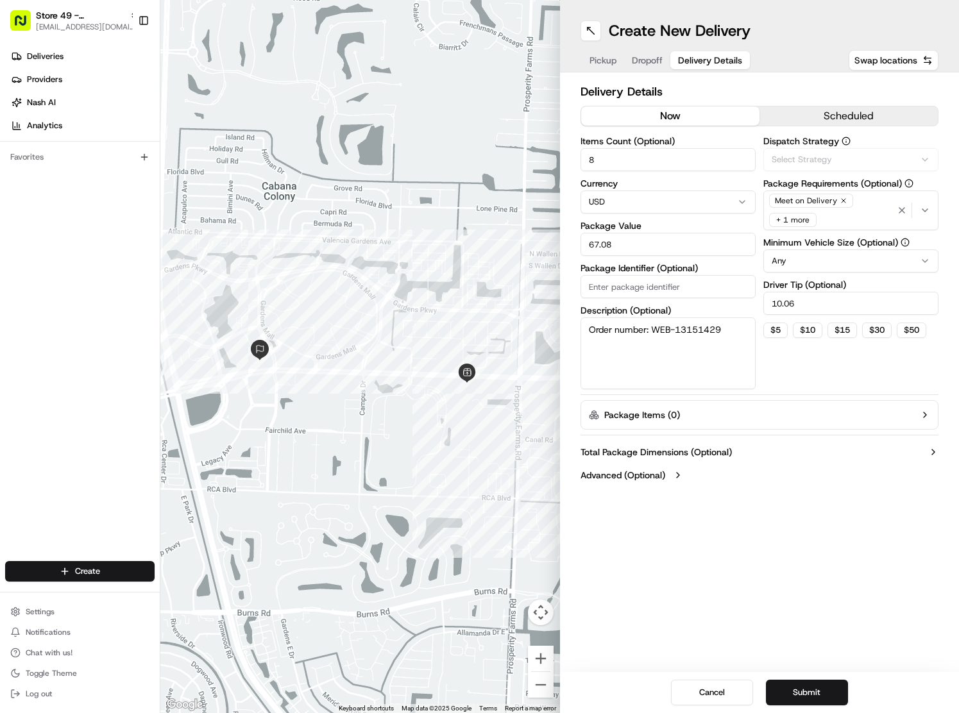
click at [700, 66] on span "Delivery Details" at bounding box center [710, 60] width 64 height 13
click at [804, 689] on button "Submit" at bounding box center [807, 693] width 82 height 26
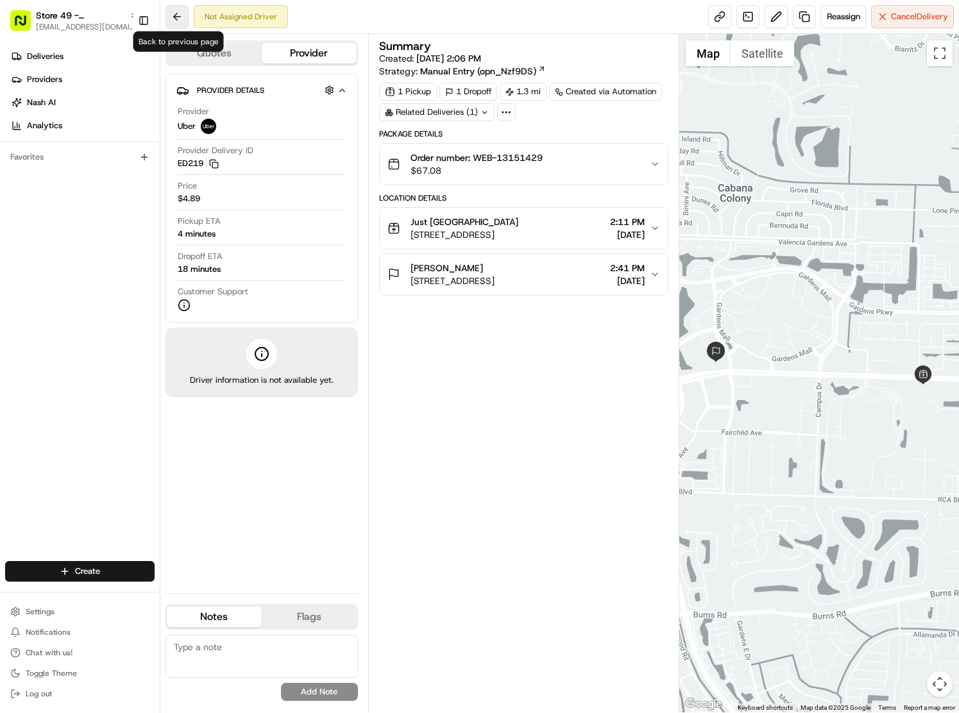
click at [173, 20] on button at bounding box center [176, 16] width 23 height 23
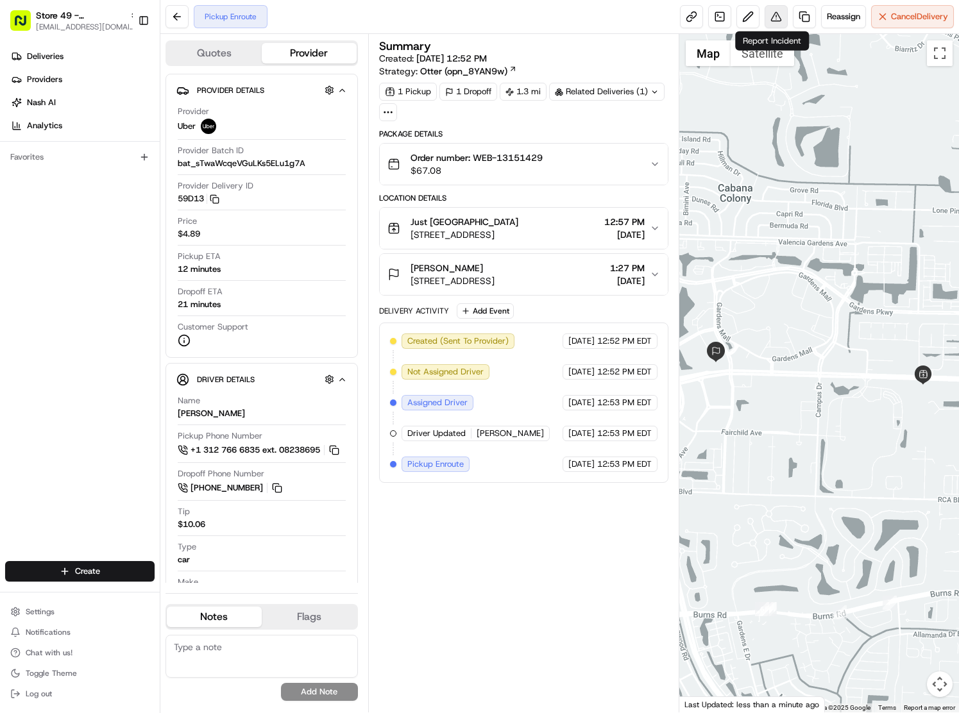
click at [774, 17] on button at bounding box center [775, 16] width 23 height 23
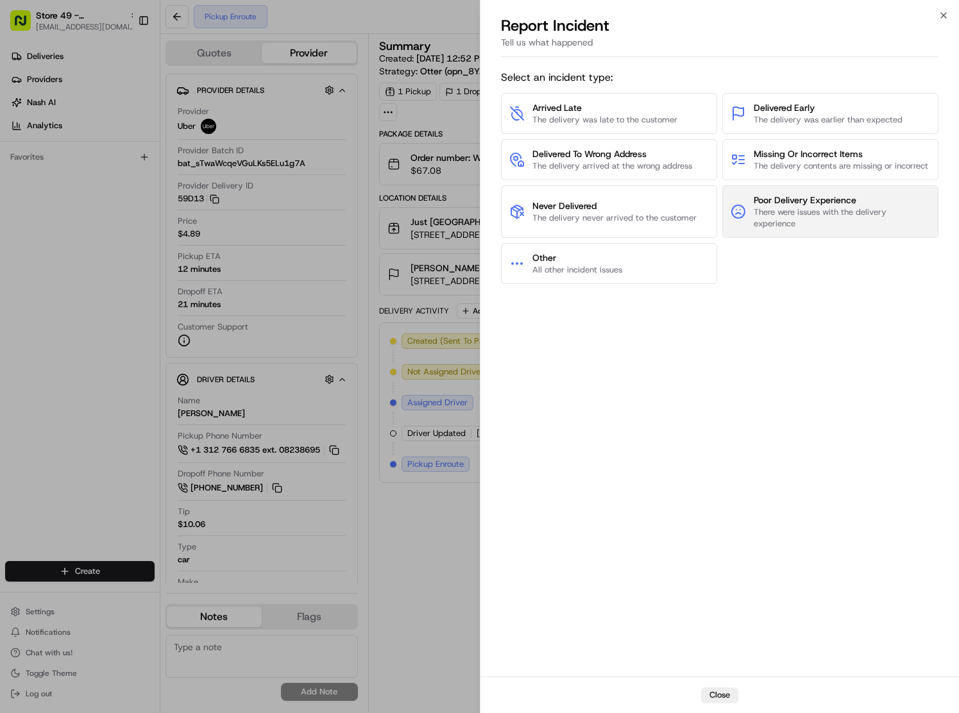
click at [823, 213] on span "There were issues with the delivery experience" at bounding box center [842, 217] width 176 height 23
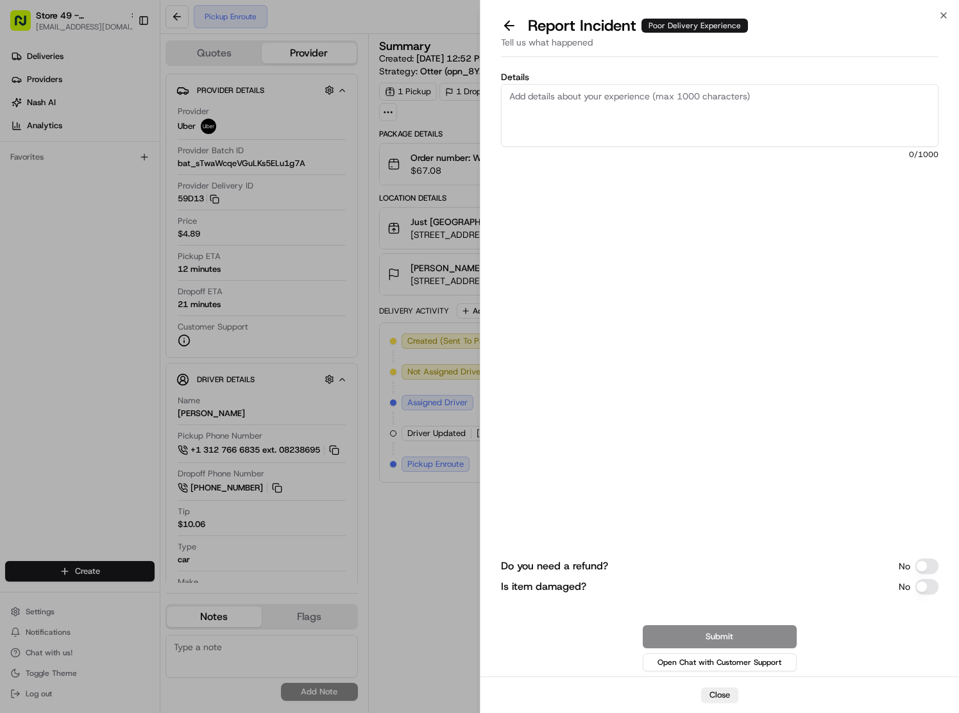
click at [650, 103] on textarea "Details" at bounding box center [720, 115] width 438 height 63
click at [651, 103] on textarea "courier got assigned to the order at" at bounding box center [720, 115] width 438 height 63
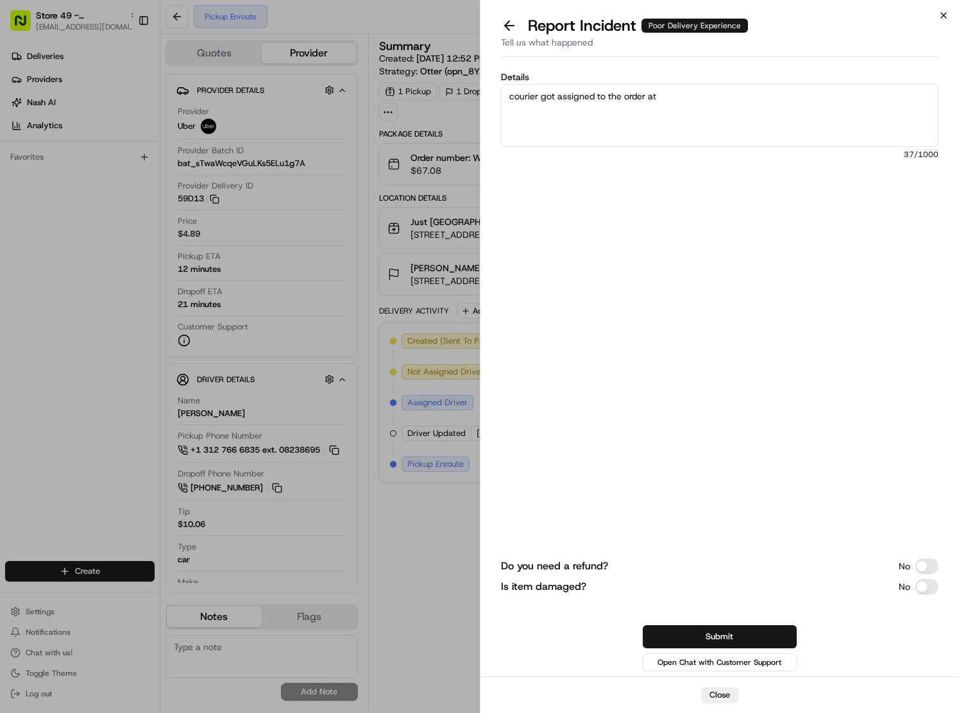
type textarea "courier got assigned to the order at"
drag, startPoint x: 941, startPoint y: 12, endPoint x: 934, endPoint y: 17, distance: 8.7
click at [941, 12] on icon "button" at bounding box center [943, 15] width 10 height 10
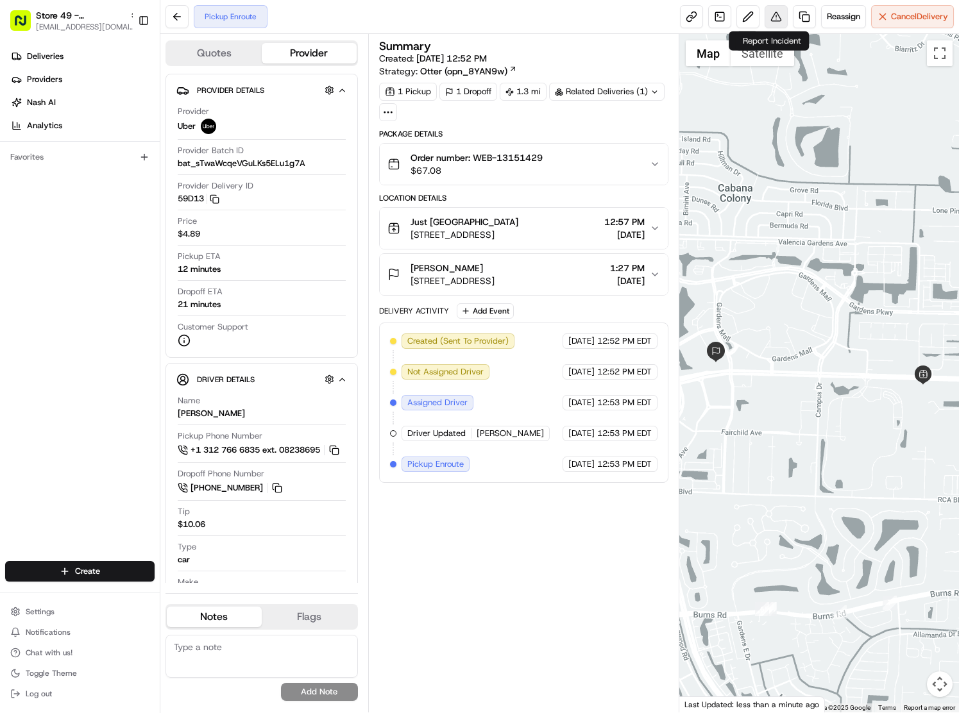
click at [770, 18] on button at bounding box center [775, 16] width 23 height 23
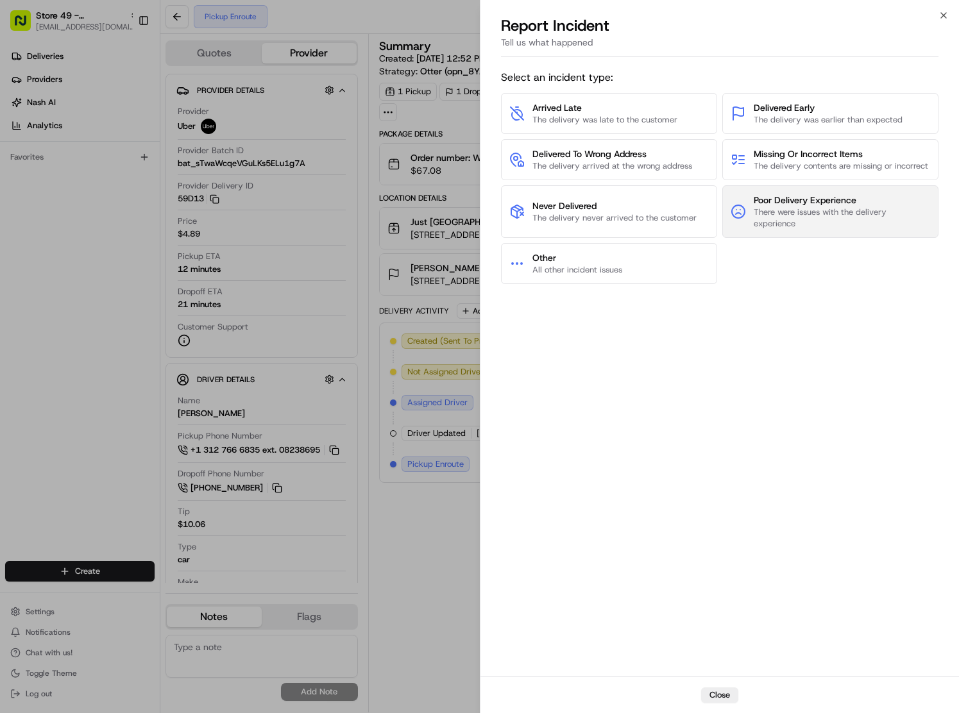
click at [773, 210] on span "There were issues with the delivery experience" at bounding box center [842, 217] width 176 height 23
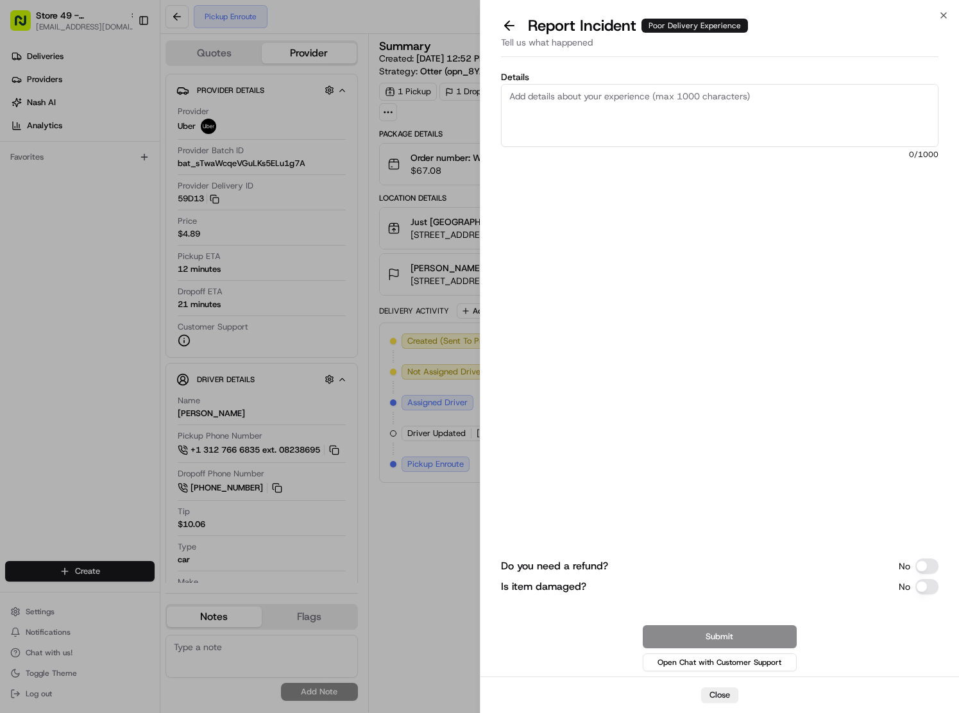
click at [686, 115] on textarea "Details" at bounding box center [720, 115] width 438 height 63
paste textarea "courier got assigned to the order at"
click at [753, 92] on textarea "courier got assigned to the order at 12:53 and" at bounding box center [720, 115] width 438 height 63
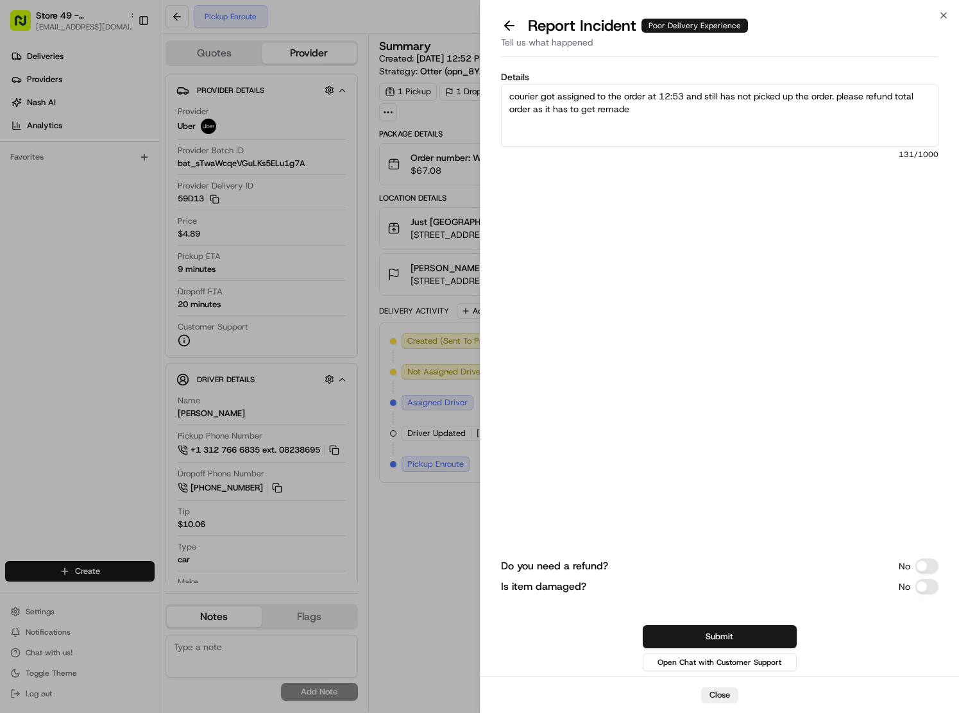
type textarea "courier got assigned to the order at 12:53 and still has not picked up the orde…"
click at [727, 632] on button "Submit" at bounding box center [720, 636] width 154 height 23
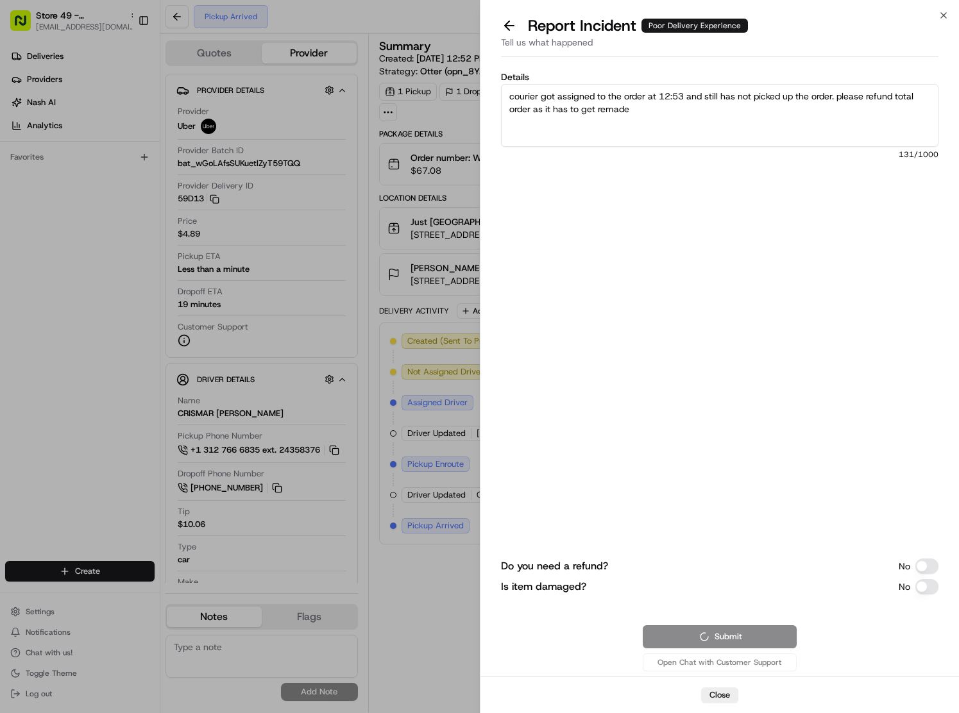
click at [888, 571] on div "Do you need a refund? No" at bounding box center [720, 566] width 438 height 15
click at [930, 564] on button "Do you need a refund?" at bounding box center [926, 566] width 23 height 15
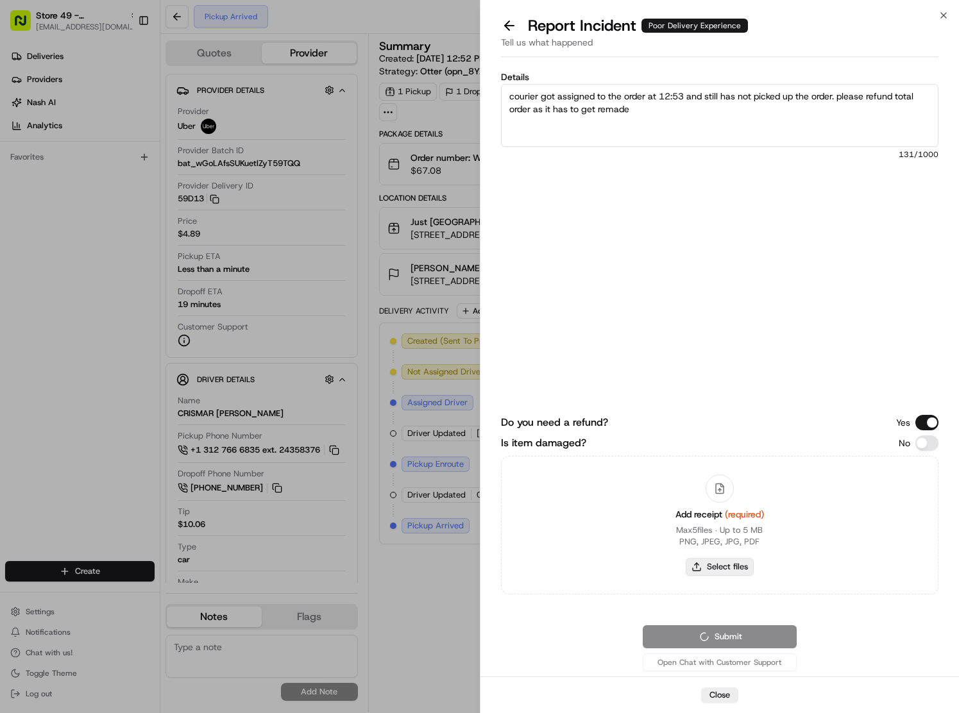
click at [728, 573] on button "Select files" at bounding box center [720, 567] width 68 height 18
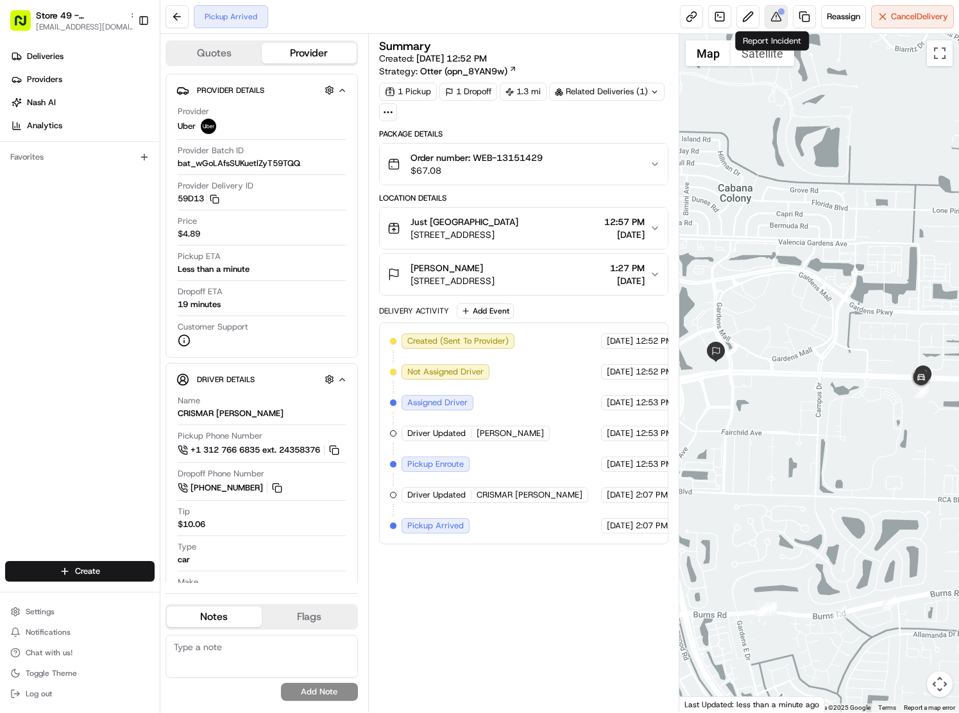
click at [777, 17] on button at bounding box center [775, 16] width 23 height 23
click at [476, 584] on div "Summary Created: 08/22/2025 12:52 PM Strategy: Otter (opn_8YAN9w) 1 Pickup 1 Dr…" at bounding box center [524, 373] width 290 height 666
click at [772, 17] on button at bounding box center [775, 16] width 23 height 23
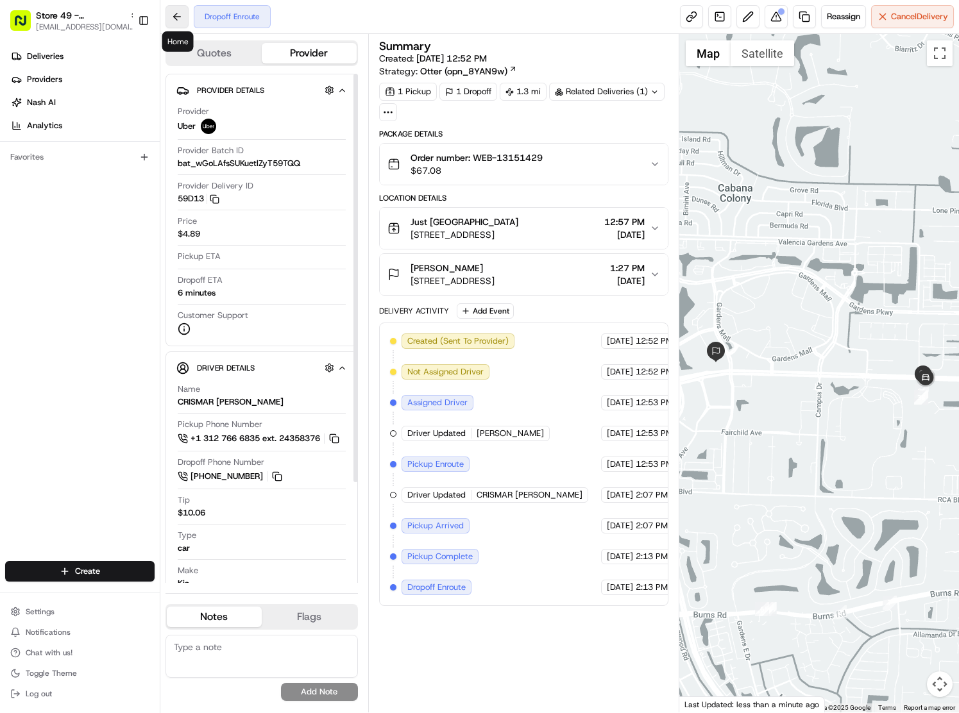
click at [176, 8] on button at bounding box center [176, 16] width 23 height 23
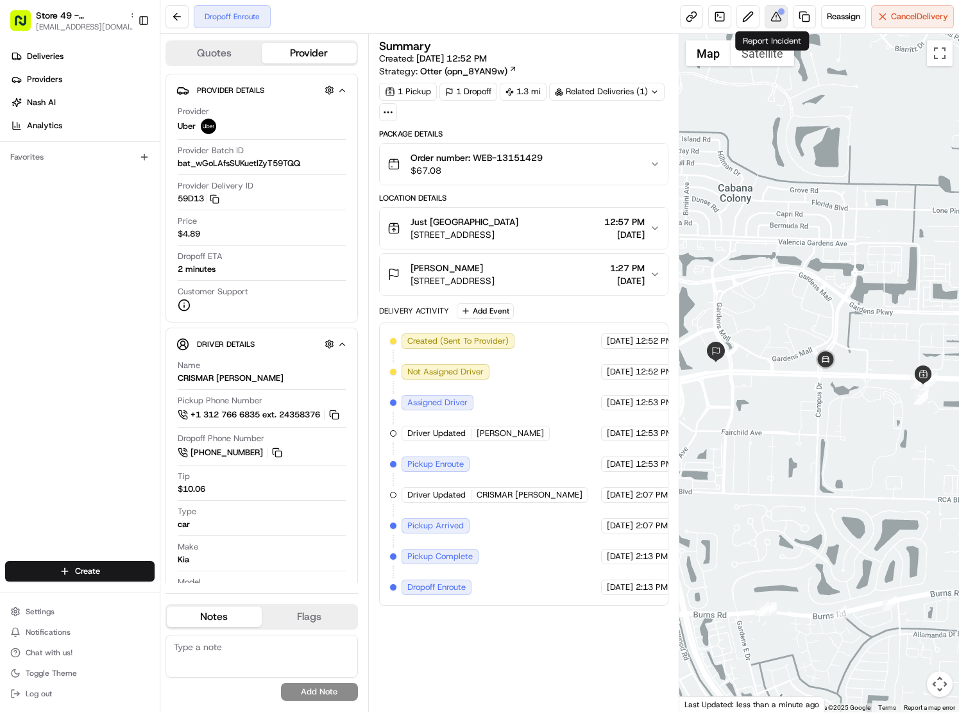
click at [775, 18] on button at bounding box center [775, 16] width 23 height 23
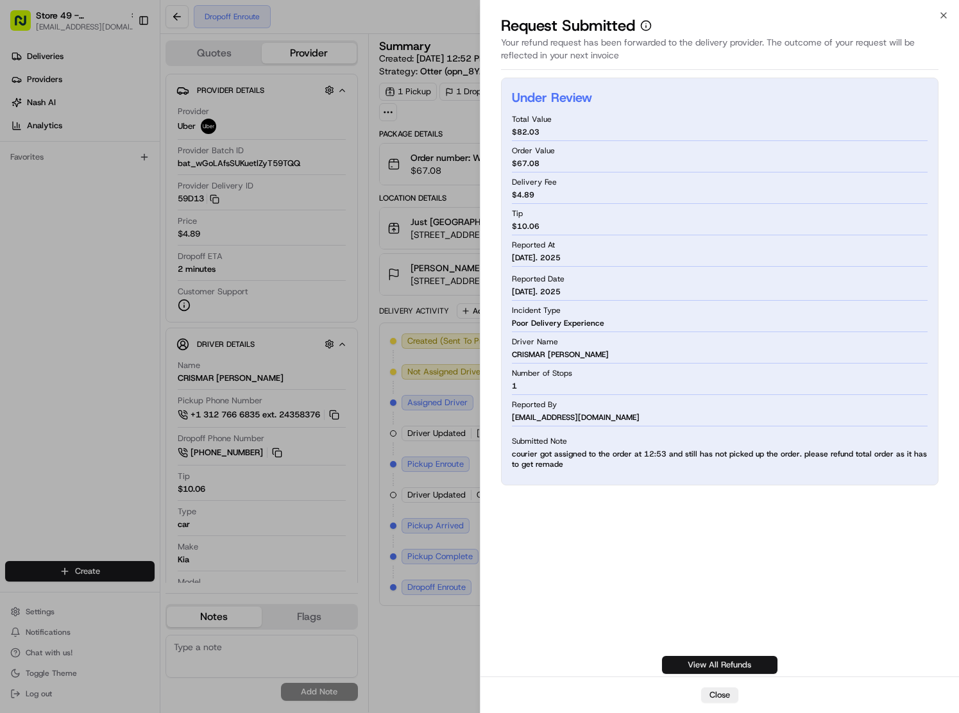
click at [736, 666] on link "View All Refunds" at bounding box center [719, 665] width 115 height 18
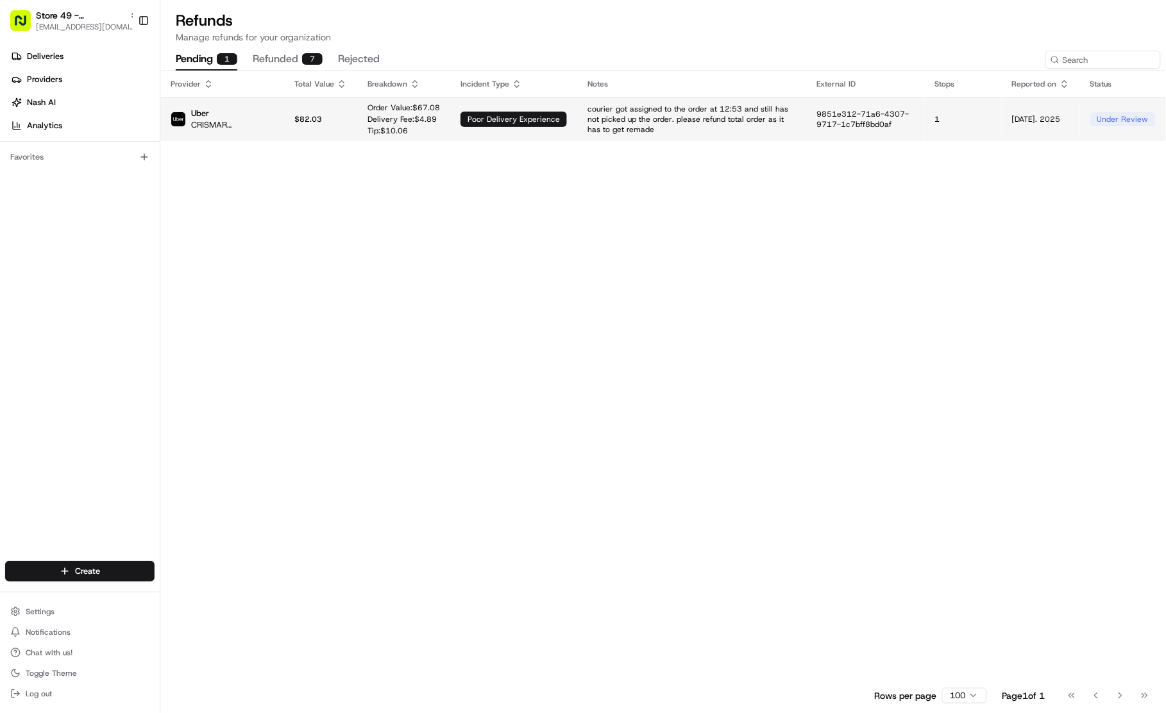
click at [958, 135] on td "[DATE]. 2025" at bounding box center [1041, 119] width 78 height 44
click at [283, 58] on button "refunded 7" at bounding box center [288, 60] width 70 height 22
